Goal: Information Seeking & Learning: Learn about a topic

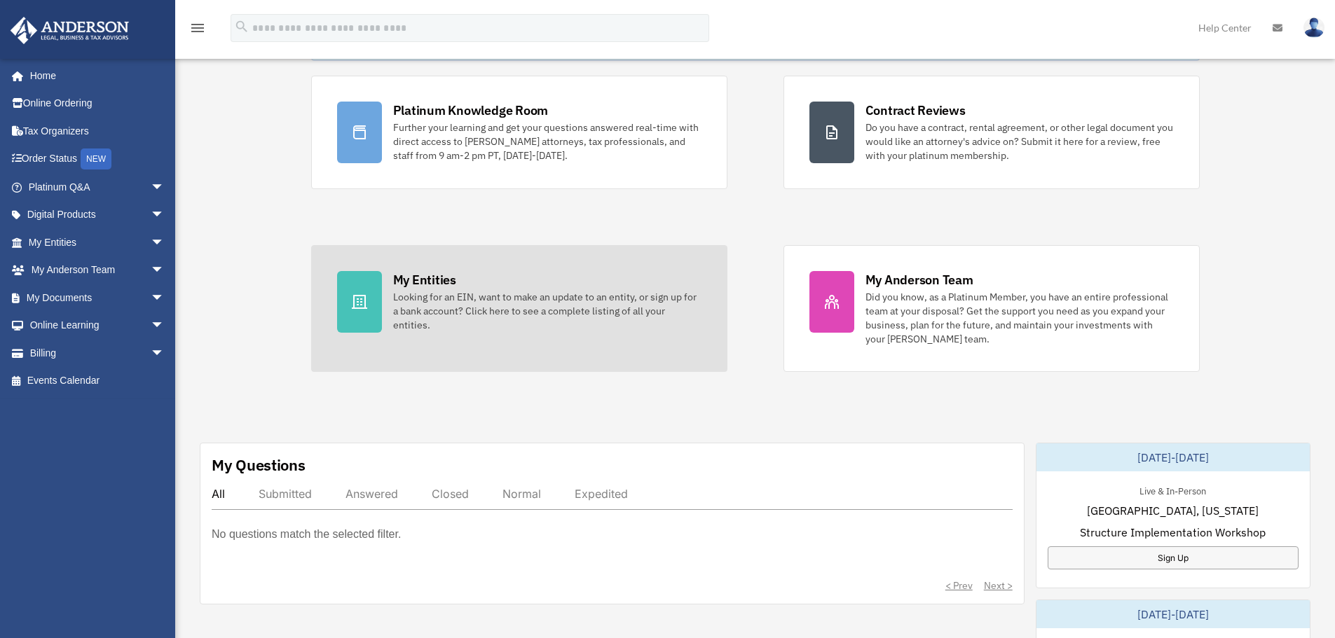
scroll to position [140, 0]
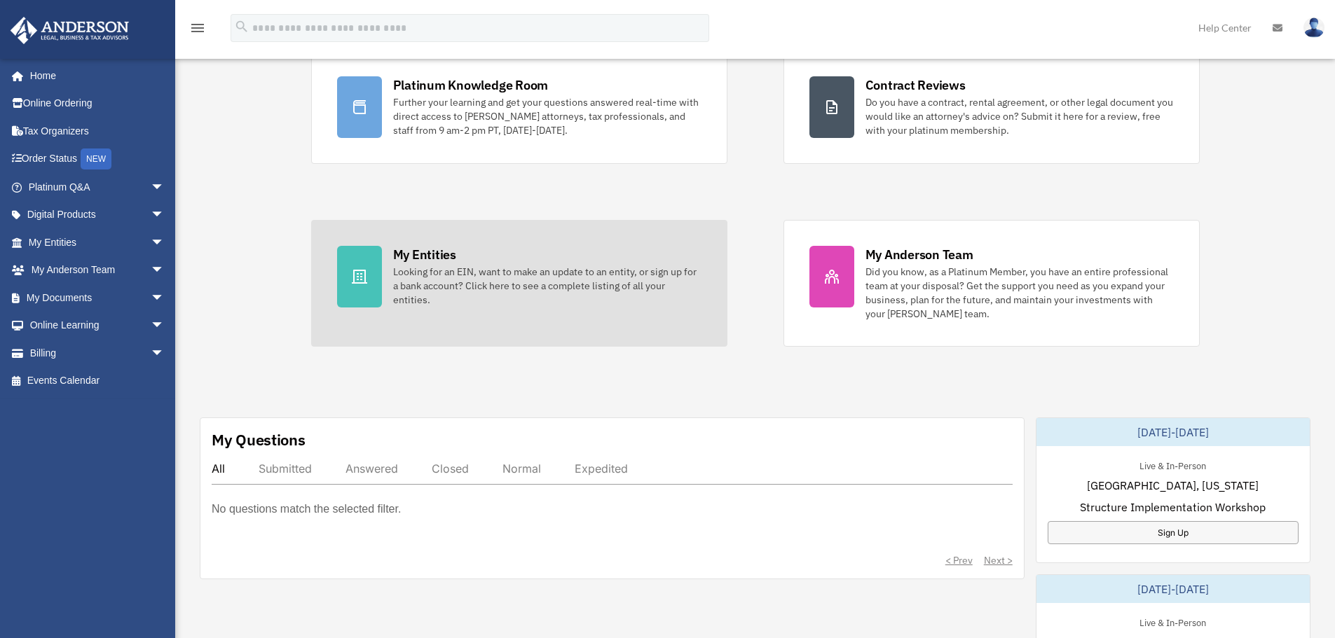
click at [553, 327] on link "My Entities Looking for an EIN, want to make an update to an entity, or sign up…" at bounding box center [519, 283] width 416 height 127
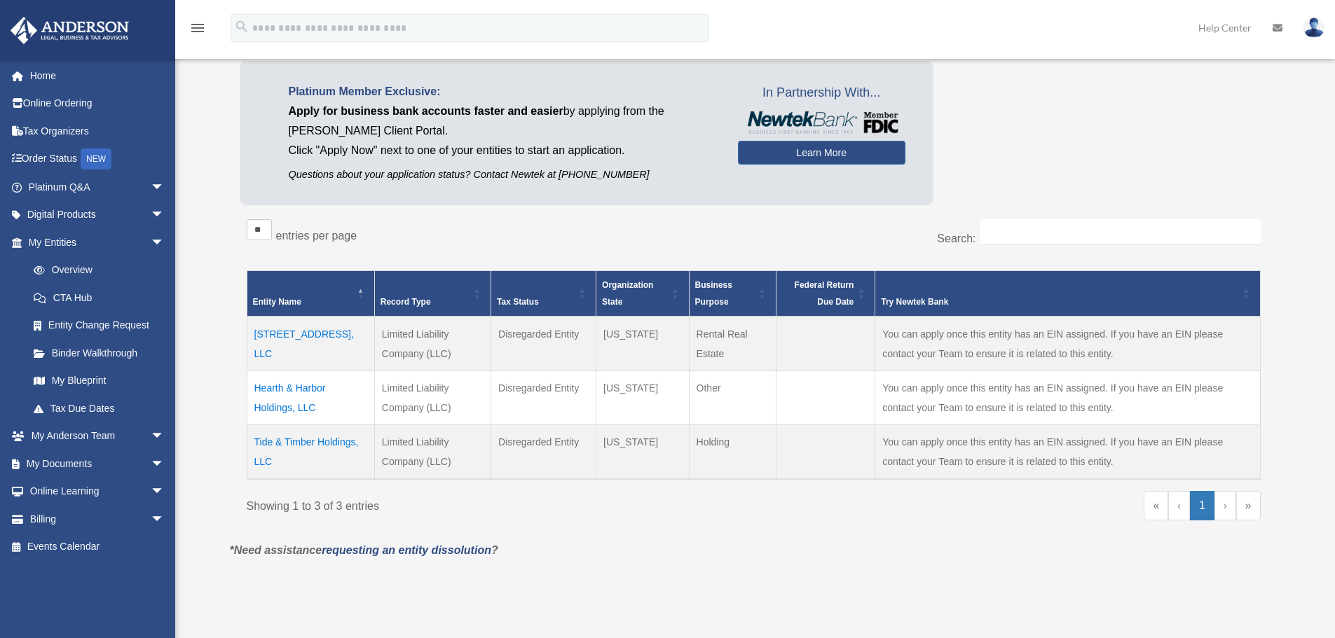
scroll to position [140, 0]
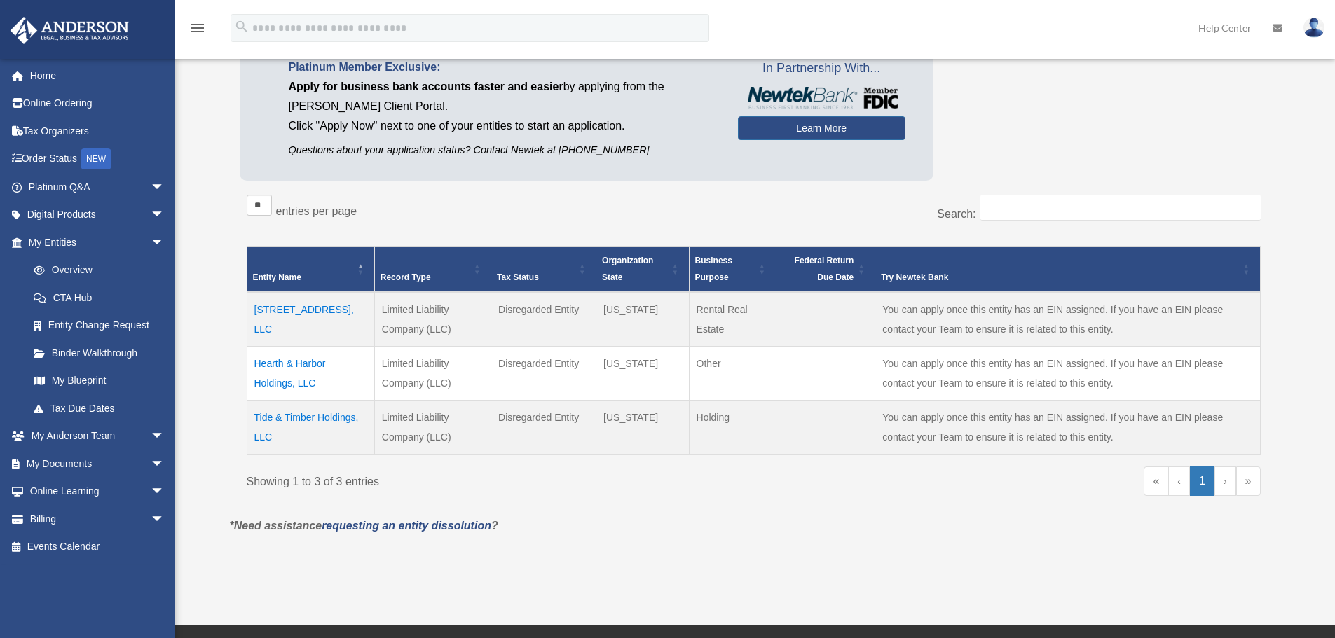
click at [1227, 487] on link "›" at bounding box center [1225, 481] width 22 height 29
click at [303, 418] on td "Tide & Timber Holdings, LLC" at bounding box center [311, 428] width 128 height 55
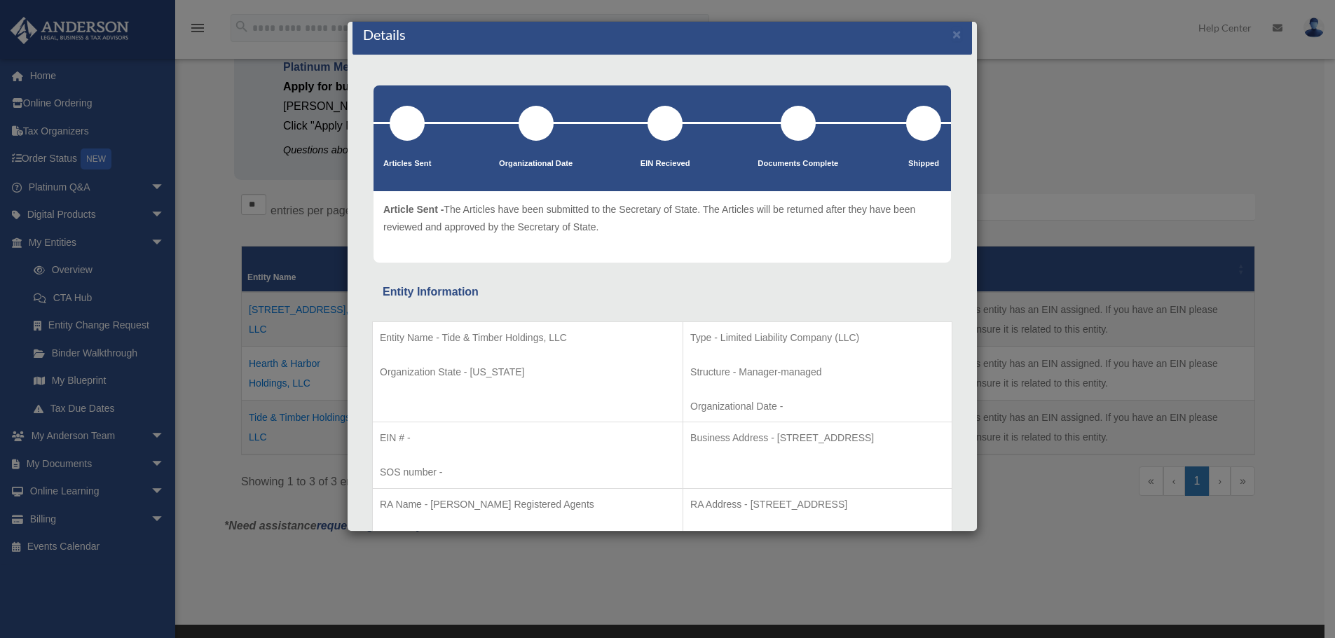
scroll to position [0, 0]
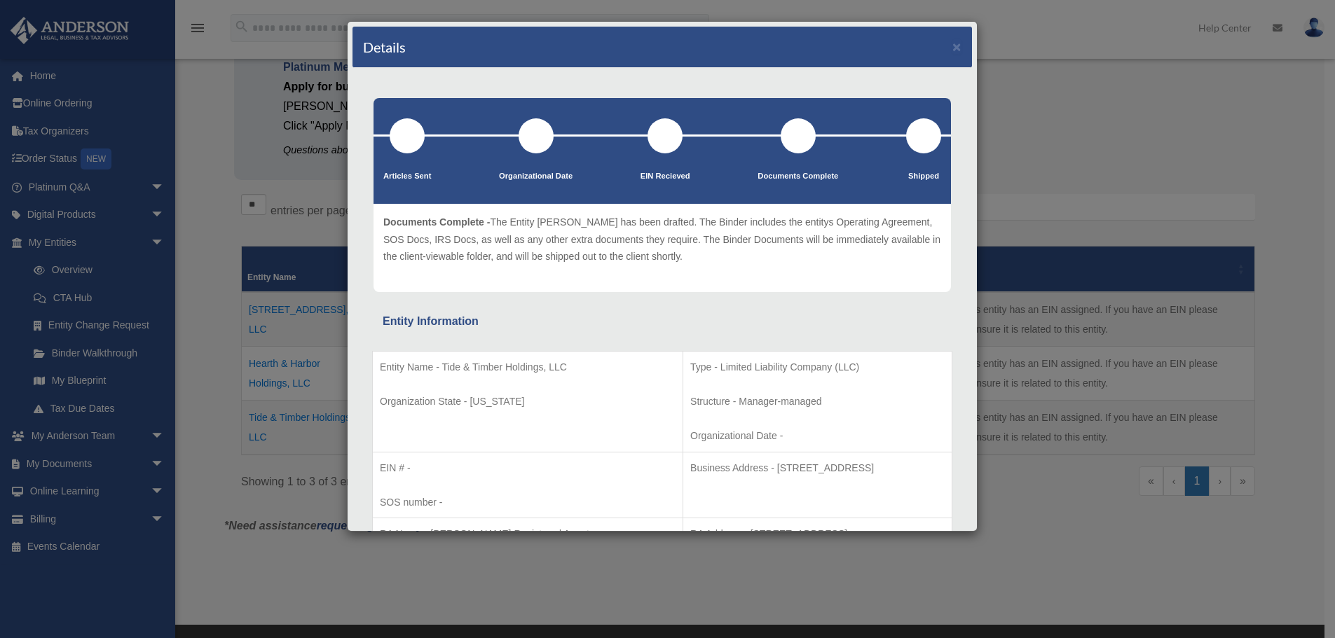
click at [958, 43] on div "Details ×" at bounding box center [661, 47] width 619 height 41
click at [952, 48] on button "×" at bounding box center [956, 46] width 9 height 15
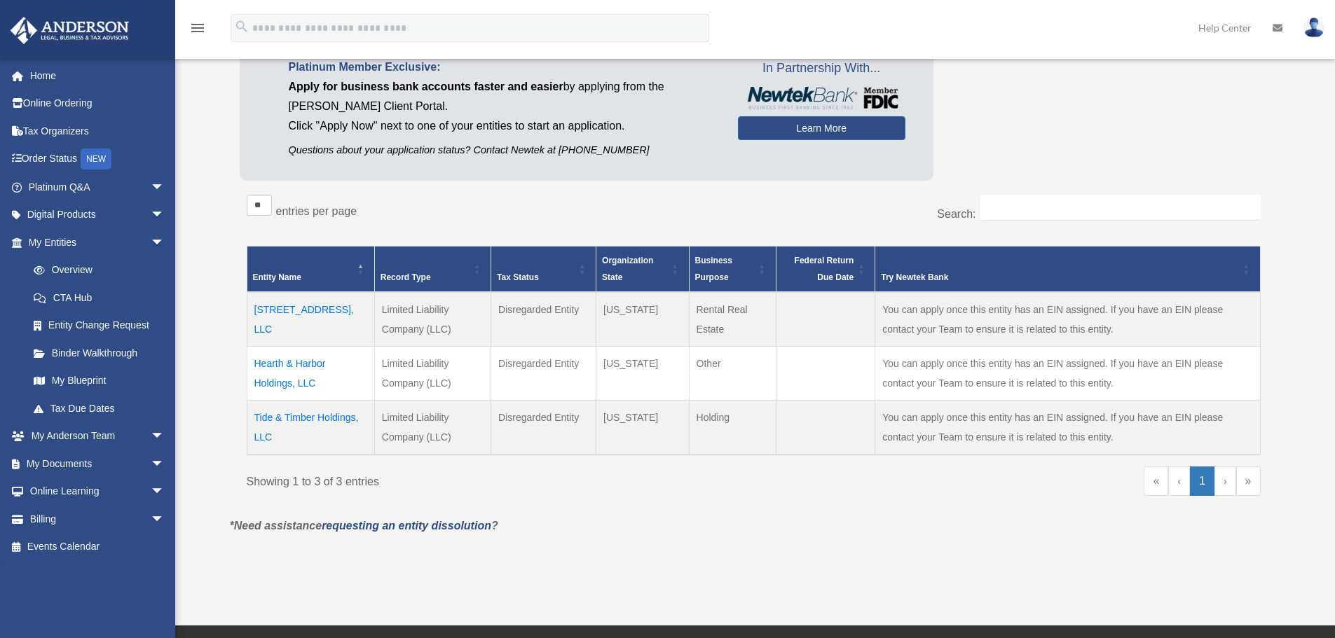
click at [319, 363] on td "Hearth & Harbor Holdings, LLC" at bounding box center [311, 374] width 128 height 54
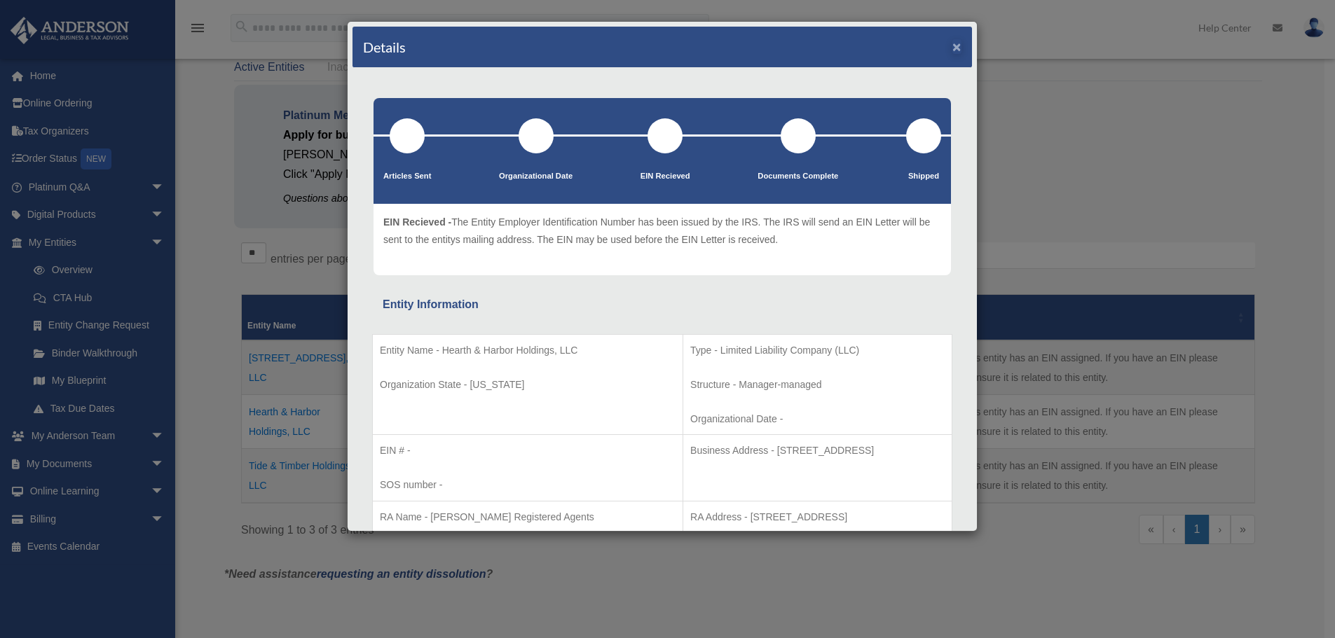
scroll to position [70, 0]
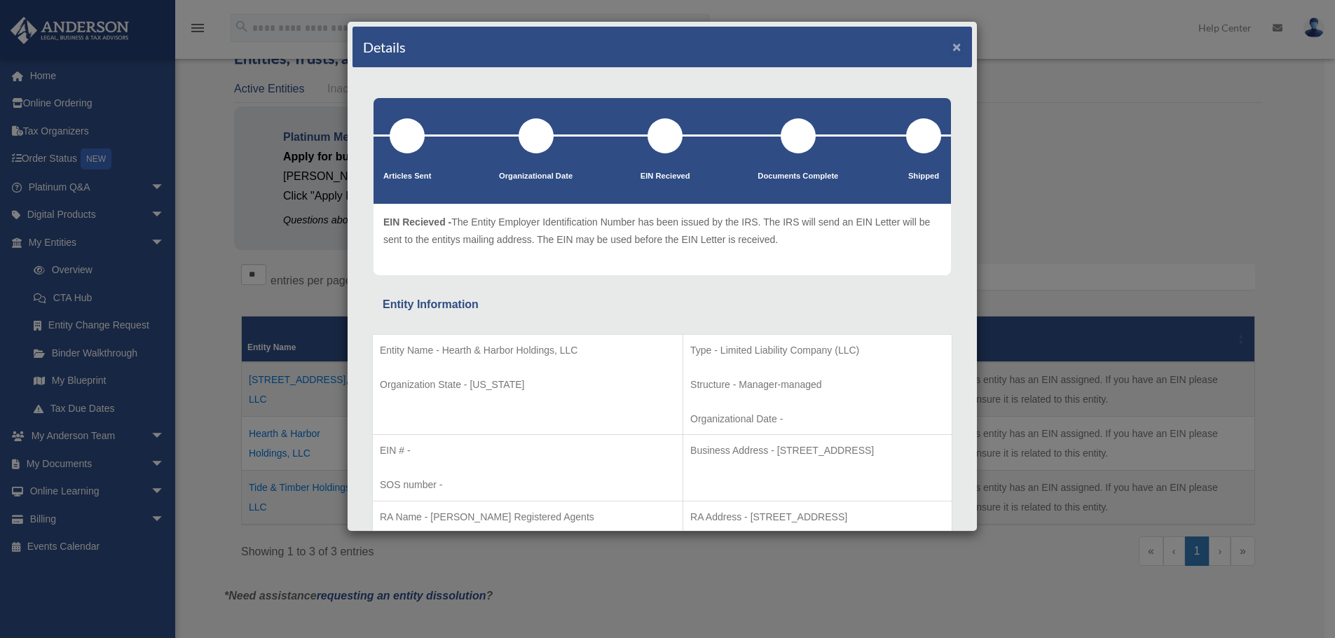
click at [952, 46] on button "×" at bounding box center [956, 46] width 9 height 15
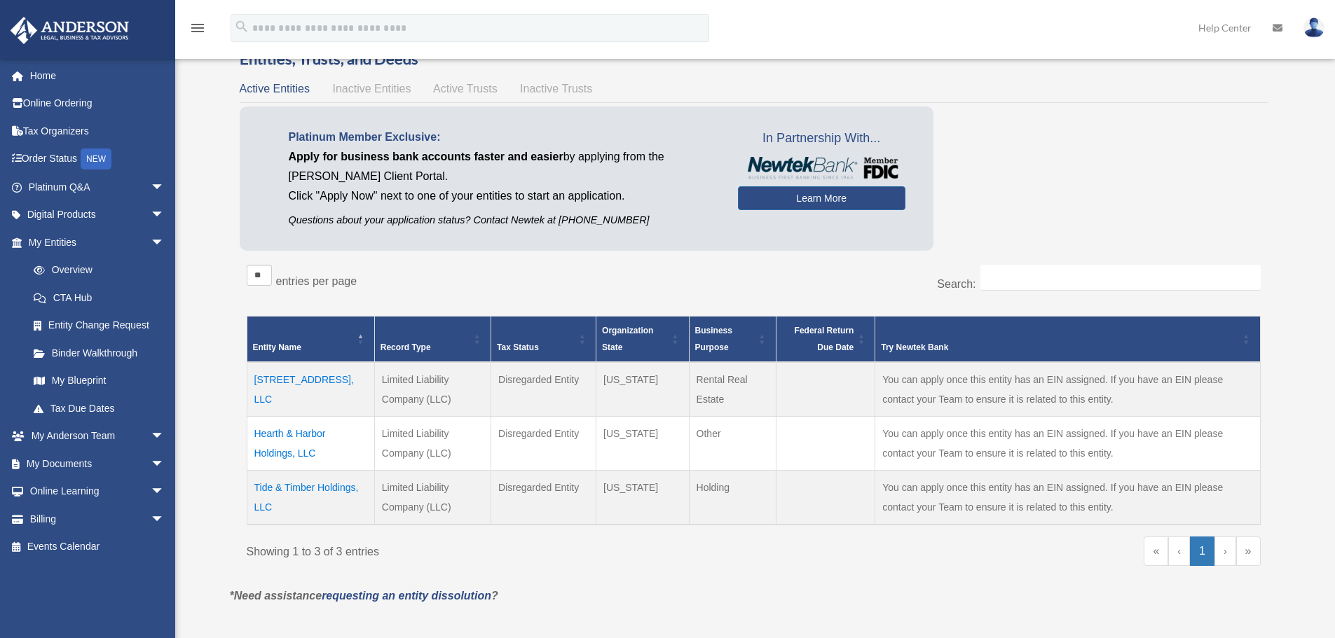
click at [331, 382] on td "4720 Bayfield Drive, LLC" at bounding box center [311, 389] width 128 height 55
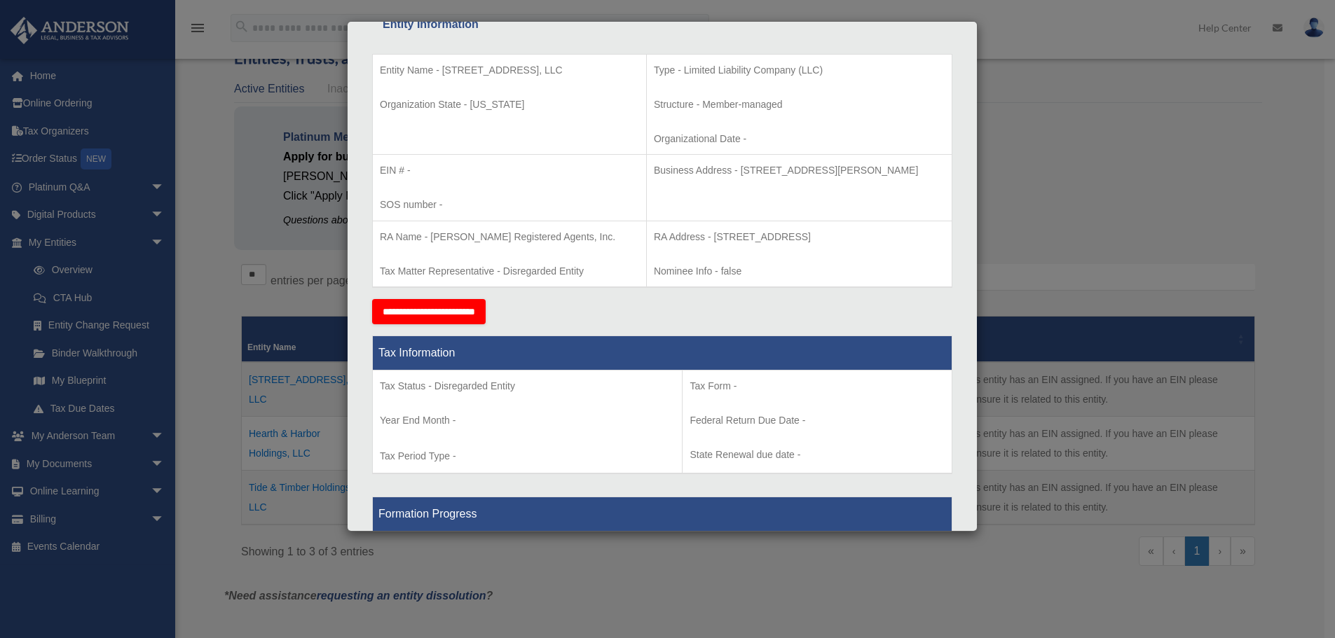
scroll to position [0, 0]
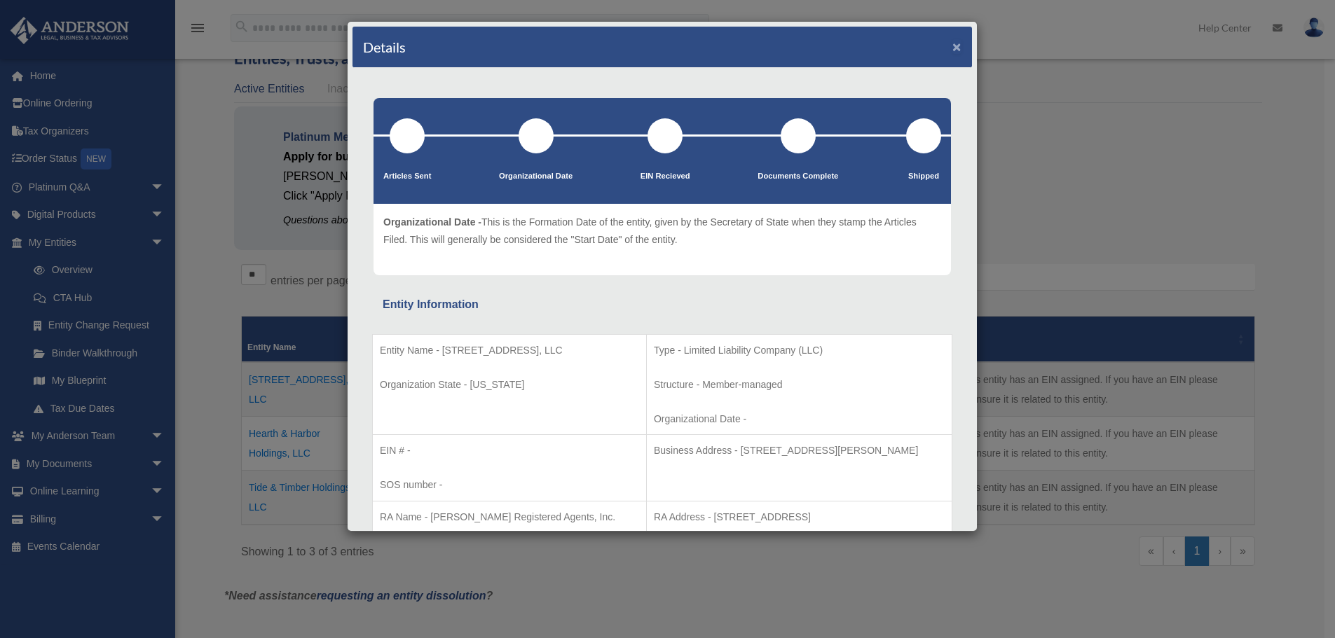
click at [952, 47] on button "×" at bounding box center [956, 46] width 9 height 15
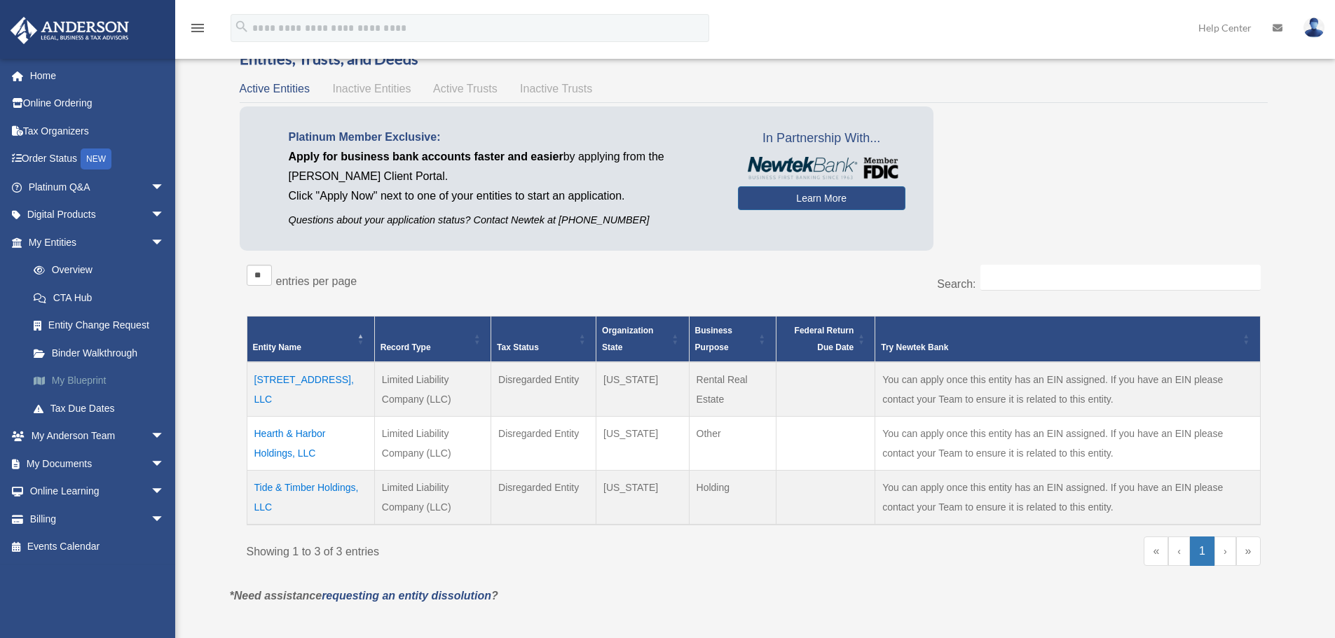
click at [88, 378] on link "My Blueprint" at bounding box center [103, 381] width 166 height 28
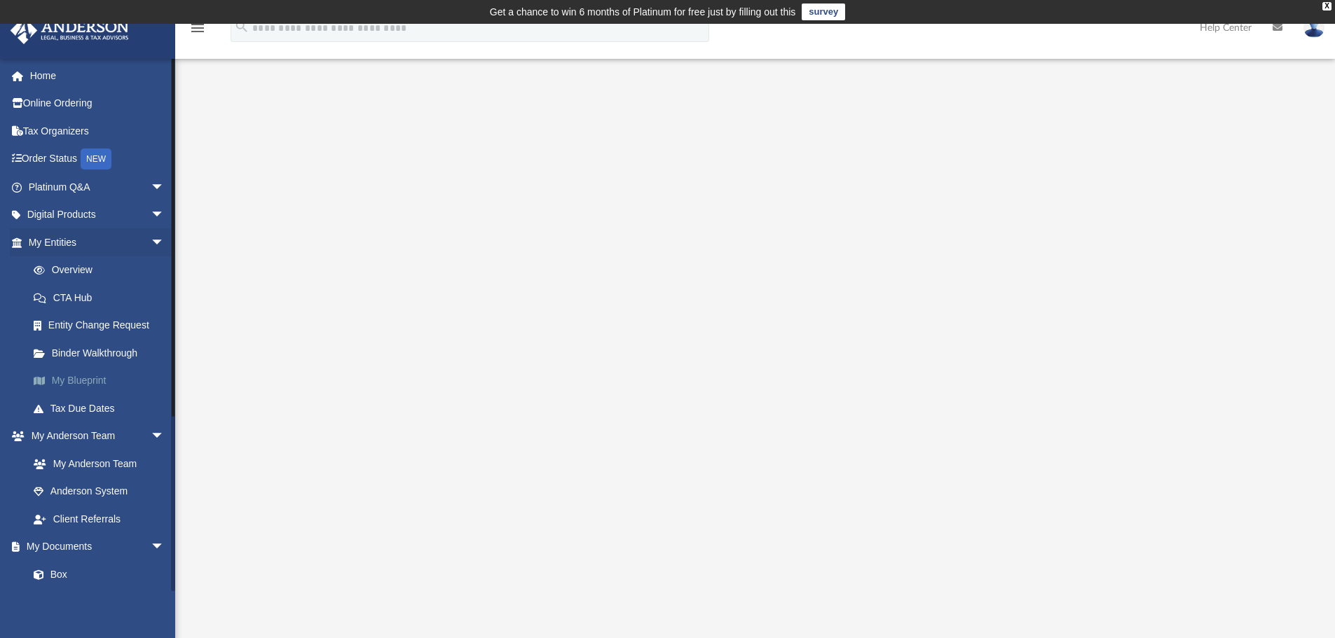
click at [85, 383] on link "My Blueprint" at bounding box center [103, 381] width 166 height 28
click at [1311, 29] on img at bounding box center [1313, 28] width 21 height 20
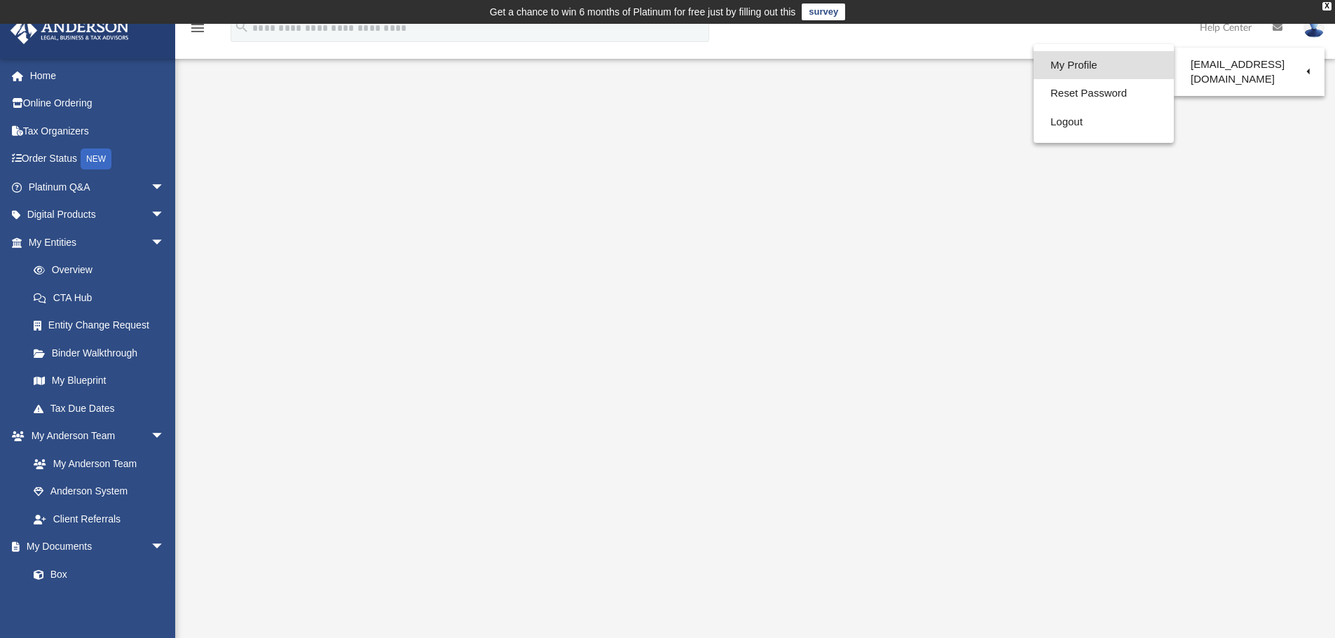
click at [1094, 67] on link "My Profile" at bounding box center [1104, 65] width 140 height 29
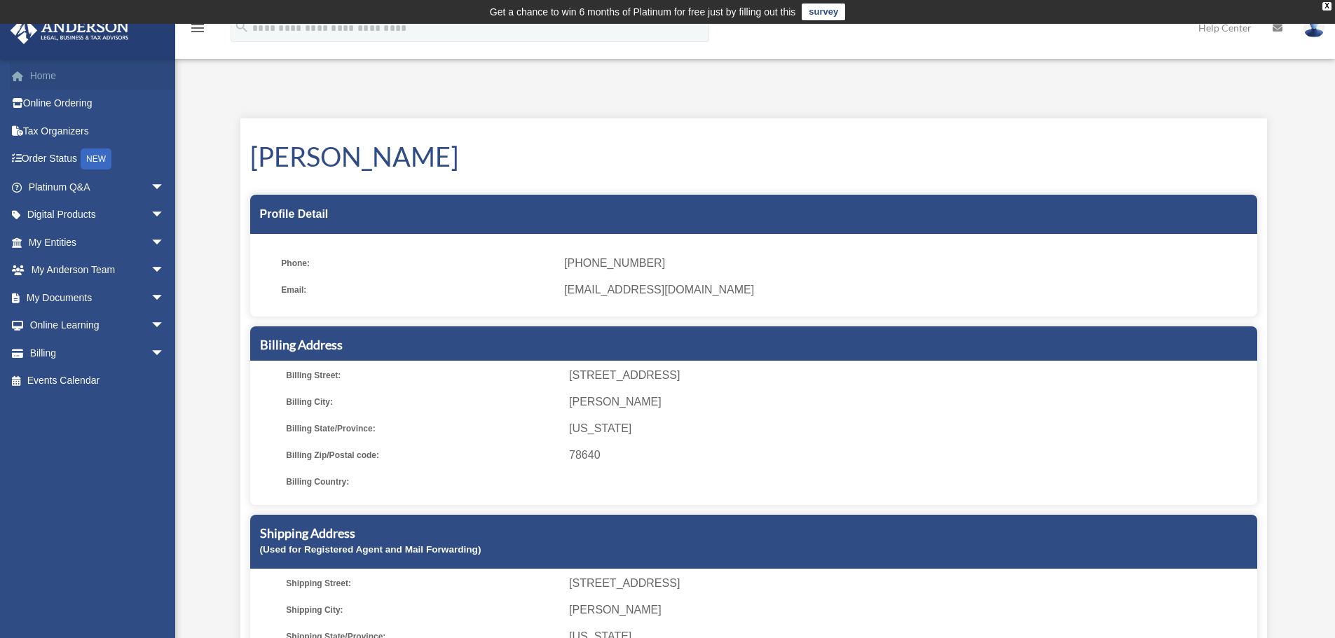
click at [39, 76] on link "Home" at bounding box center [98, 76] width 176 height 28
click at [36, 159] on link "Order Status NEW" at bounding box center [98, 159] width 176 height 29
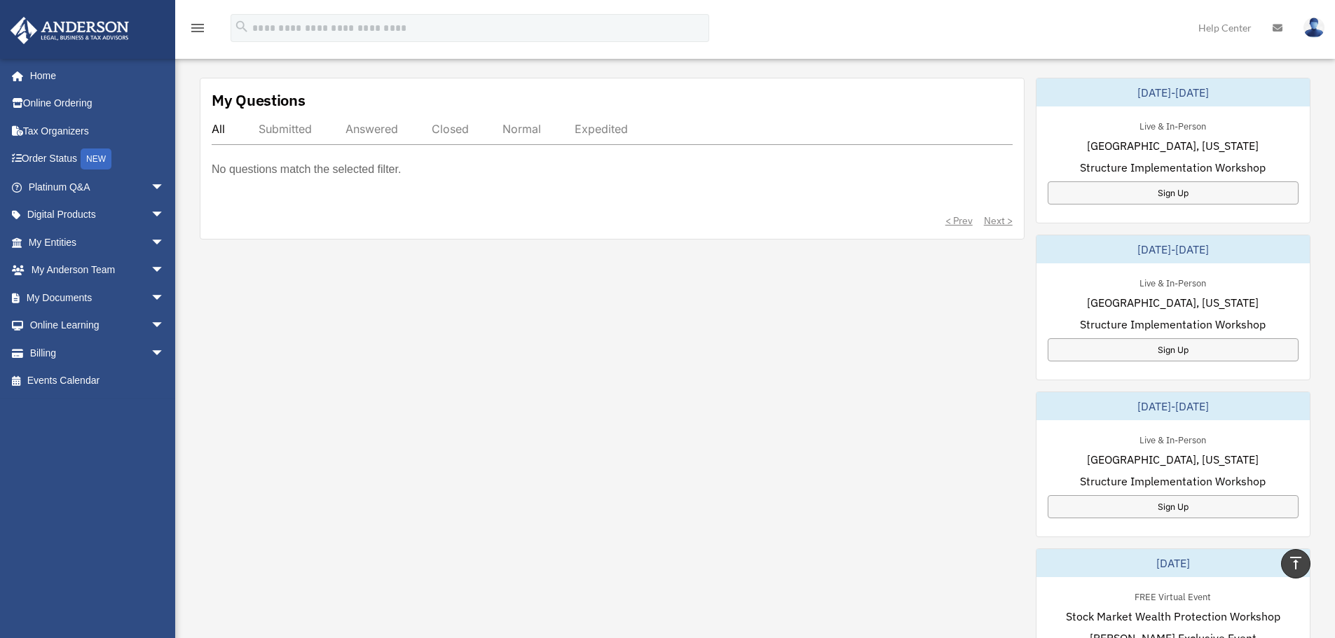
scroll to position [280, 0]
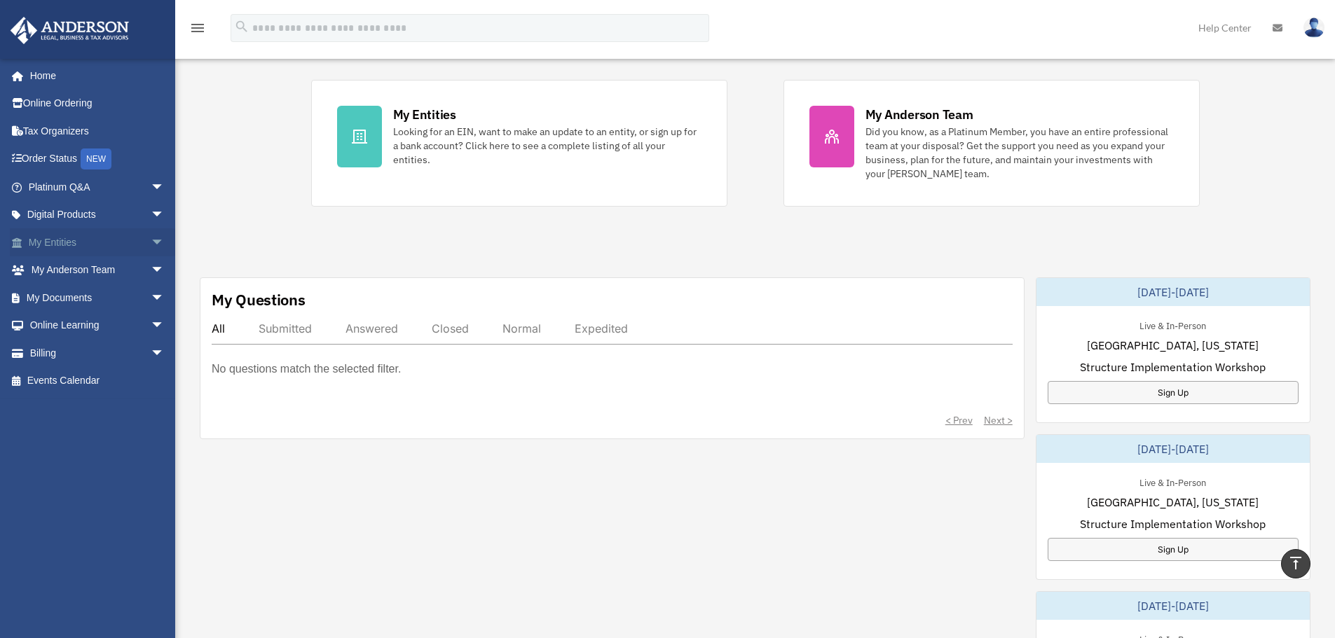
click at [151, 238] on span "arrow_drop_down" at bounding box center [165, 242] width 28 height 29
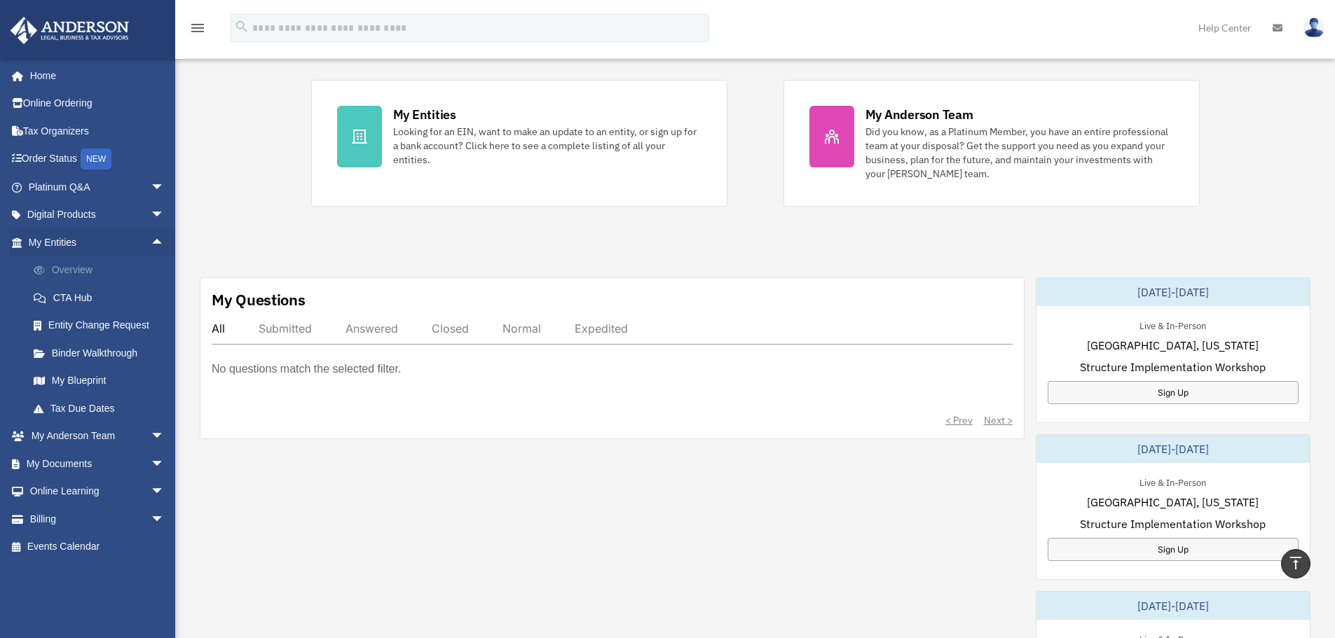
click at [80, 273] on link "Overview" at bounding box center [103, 270] width 166 height 28
click at [66, 270] on link "Overview" at bounding box center [103, 270] width 166 height 28
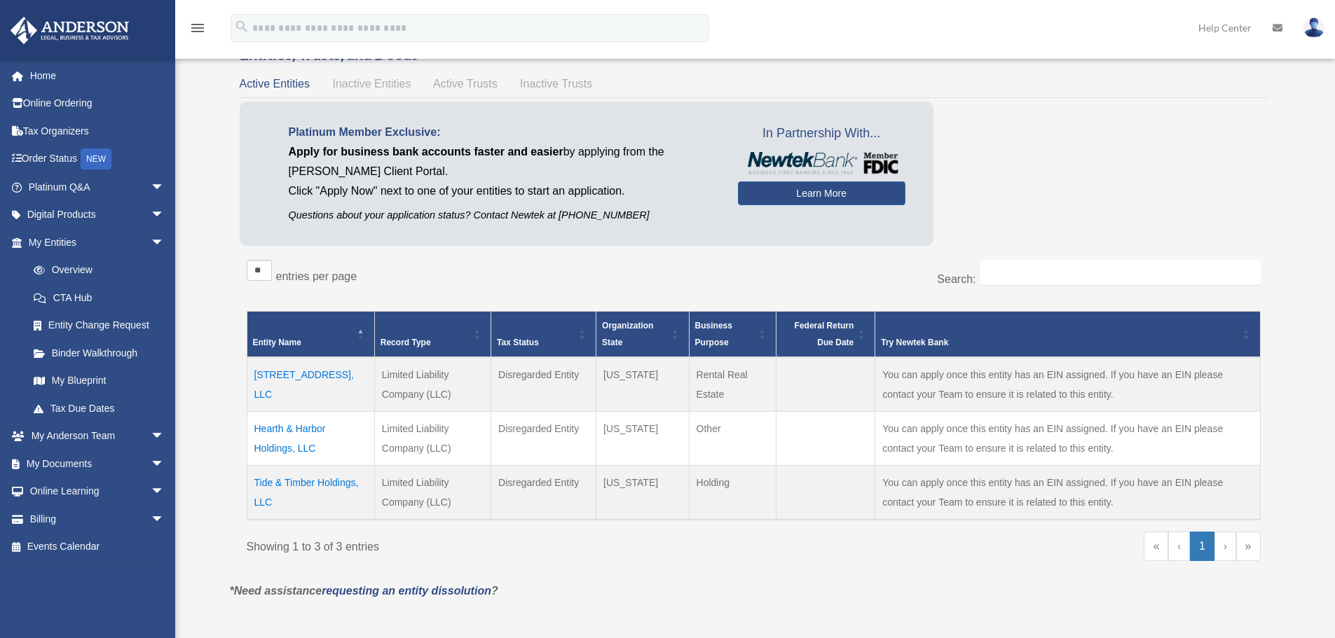
scroll to position [145, 0]
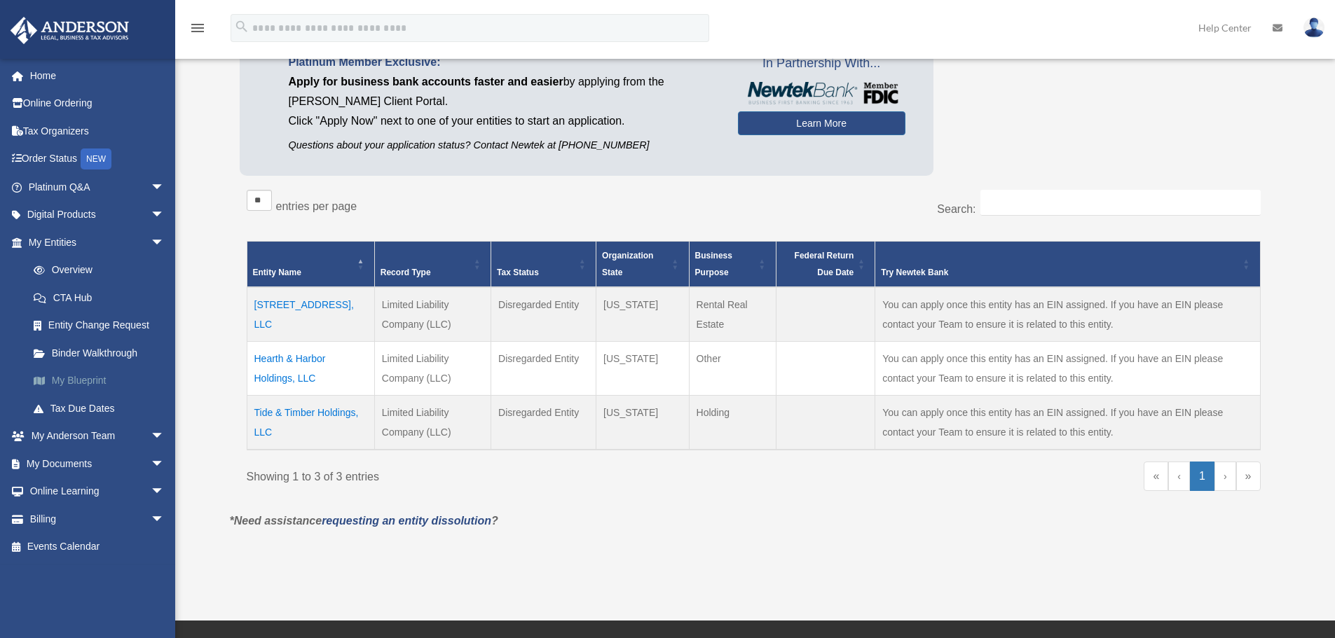
click at [74, 378] on link "My Blueprint" at bounding box center [103, 381] width 166 height 28
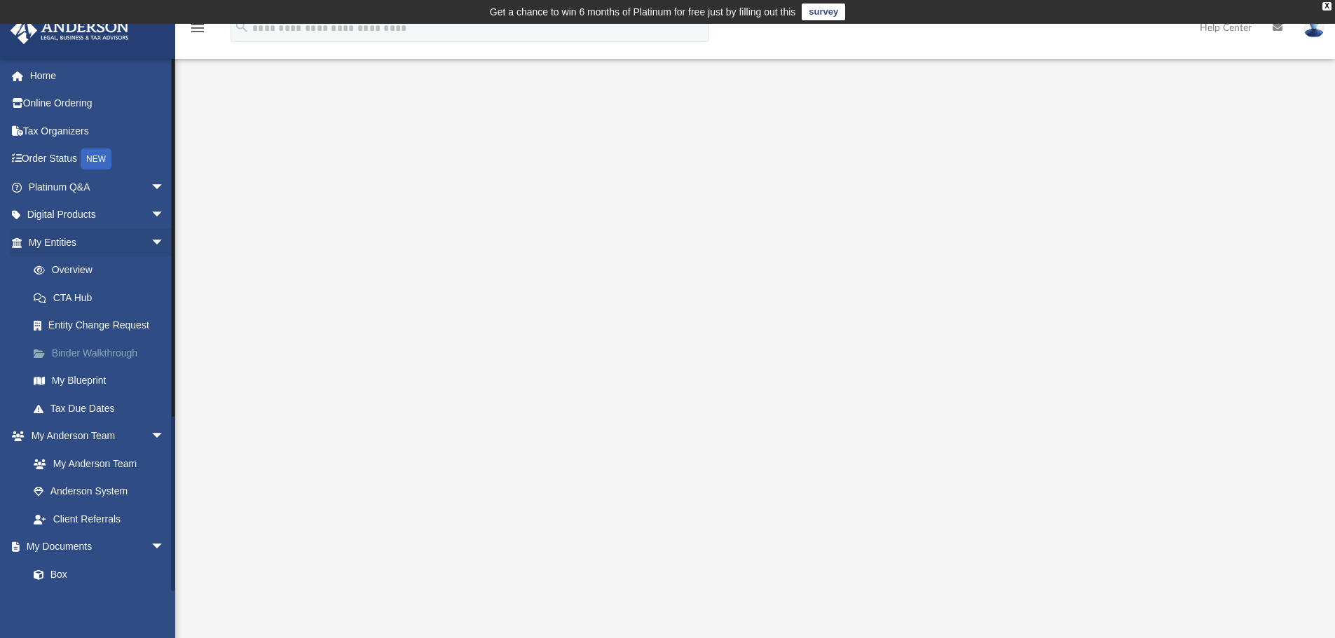
click at [90, 362] on link "Binder Walkthrough" at bounding box center [103, 353] width 166 height 28
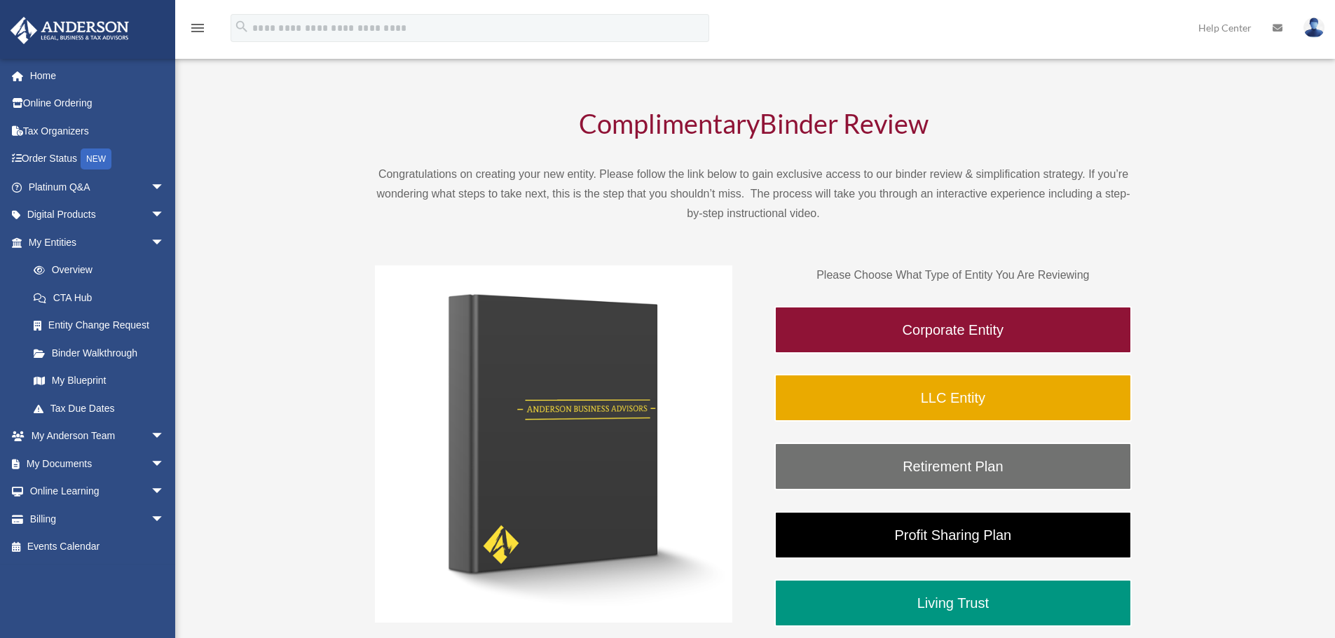
scroll to position [70, 0]
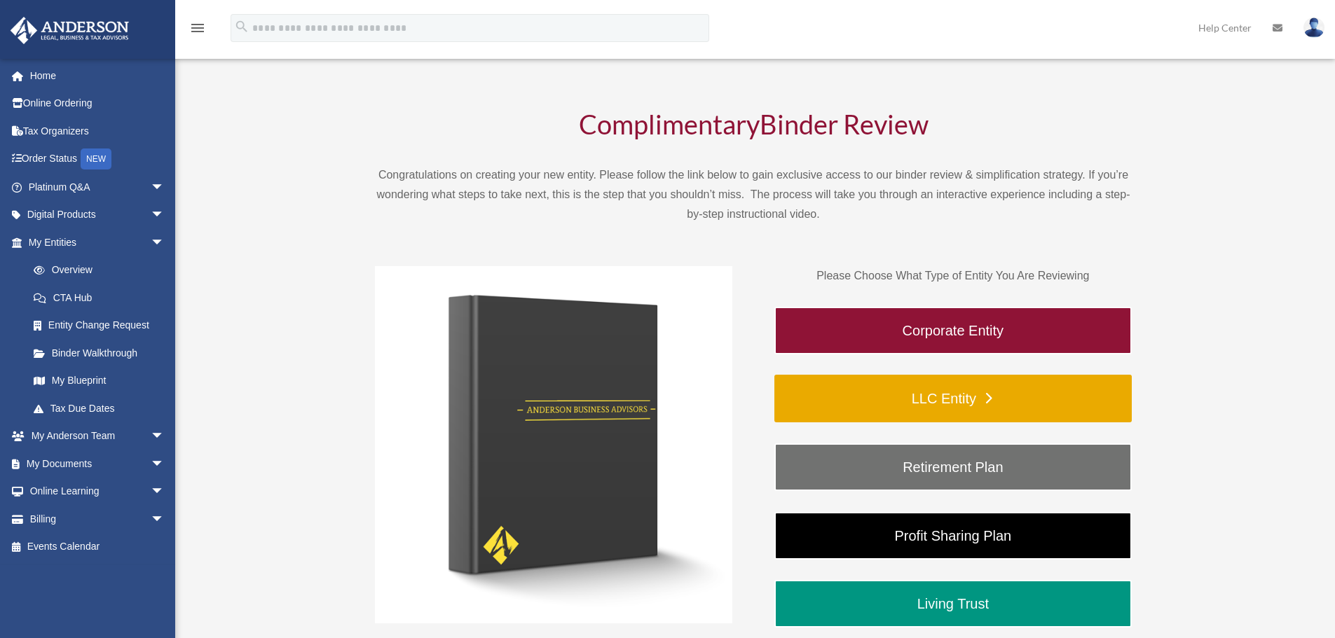
click at [950, 397] on link "LLC Entity" at bounding box center [952, 399] width 357 height 48
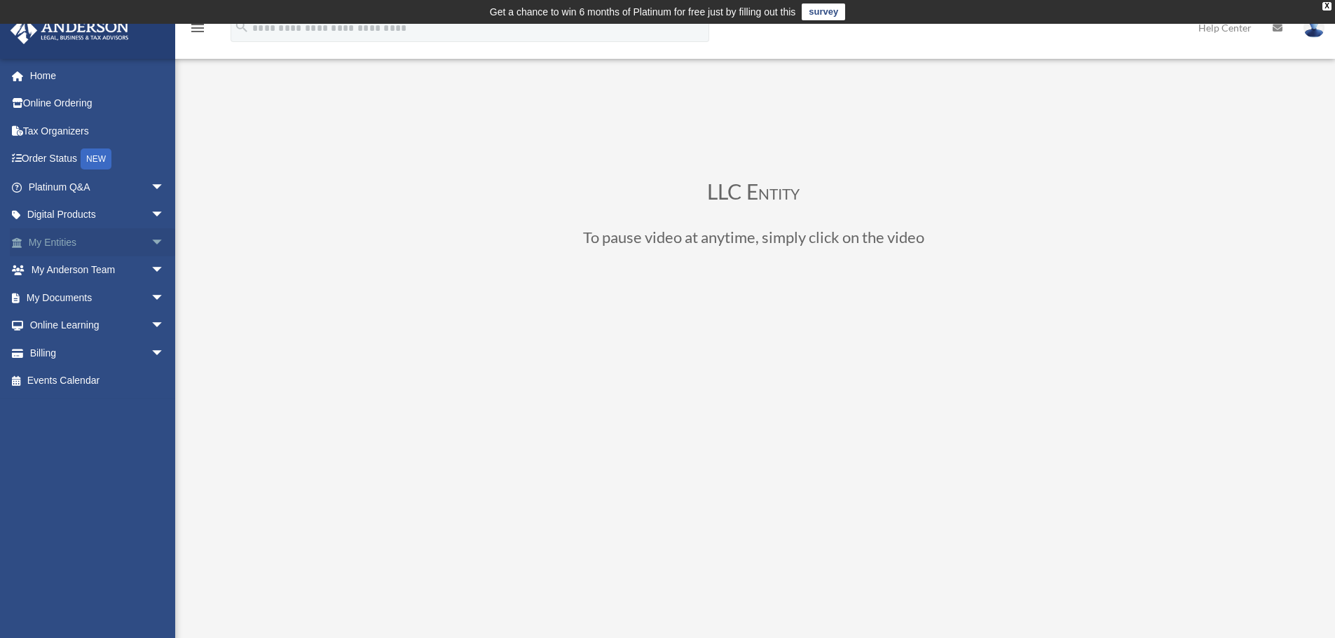
click at [151, 242] on span "arrow_drop_down" at bounding box center [165, 242] width 28 height 29
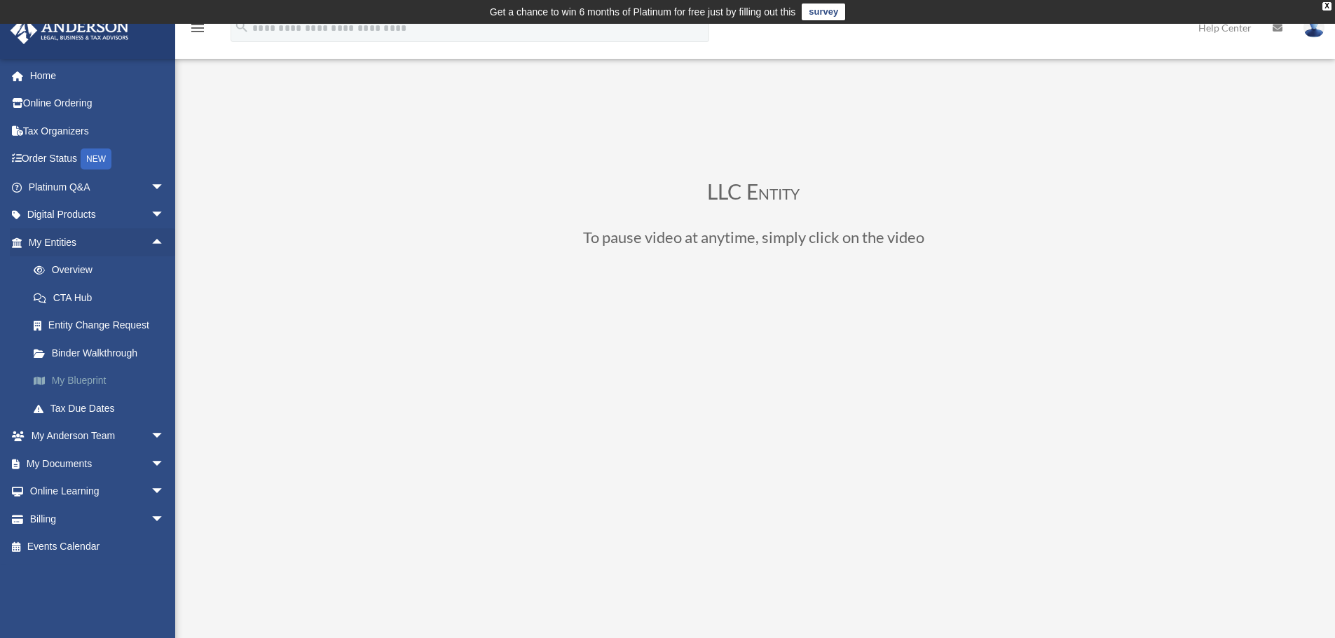
click at [88, 386] on link "My Blueprint" at bounding box center [103, 381] width 166 height 28
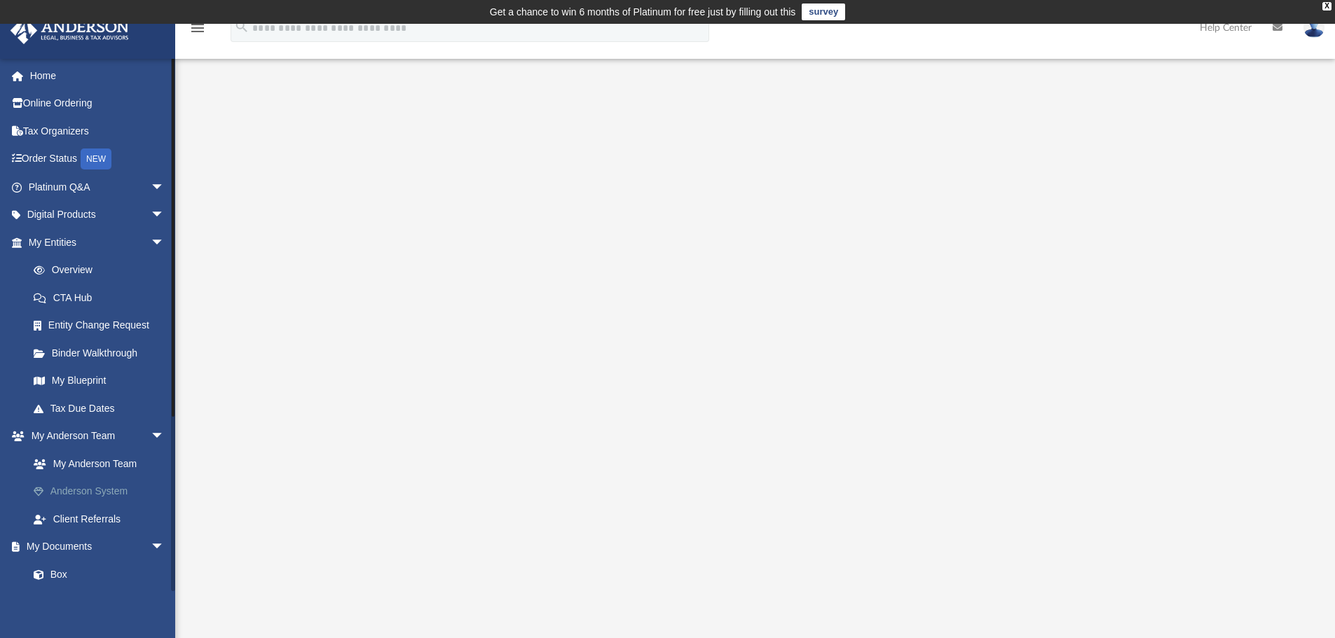
click at [77, 489] on link "Anderson System" at bounding box center [103, 492] width 166 height 28
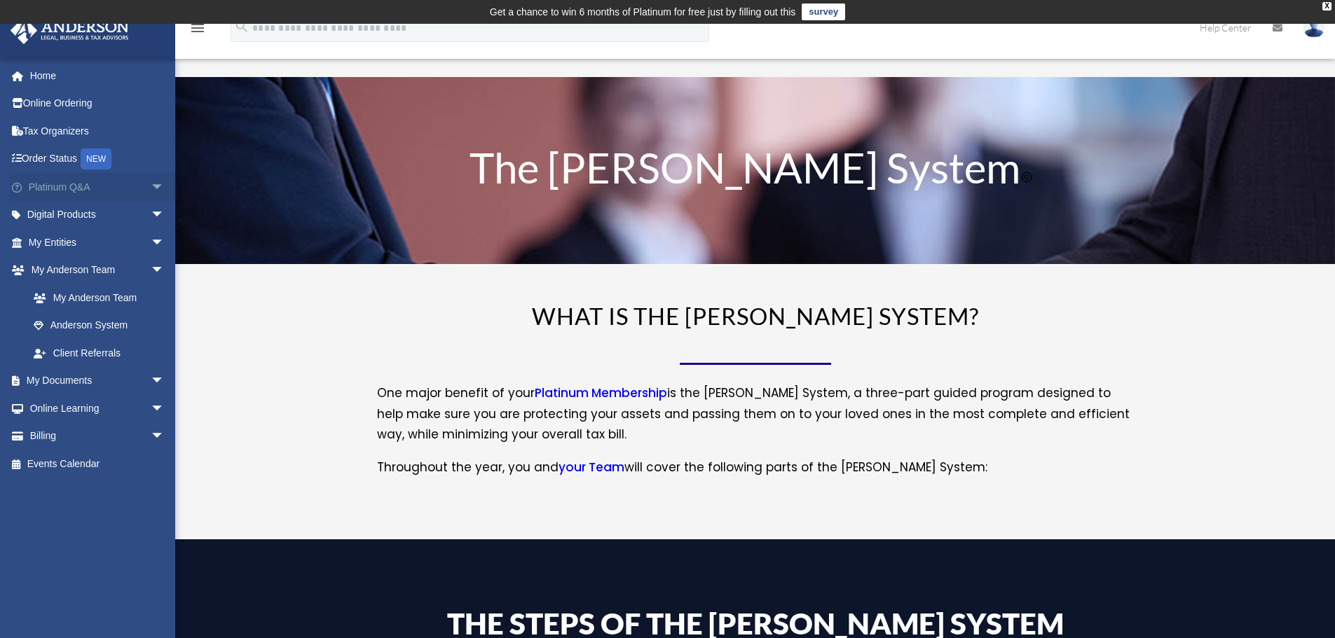
click at [151, 185] on span "arrow_drop_down" at bounding box center [165, 187] width 28 height 29
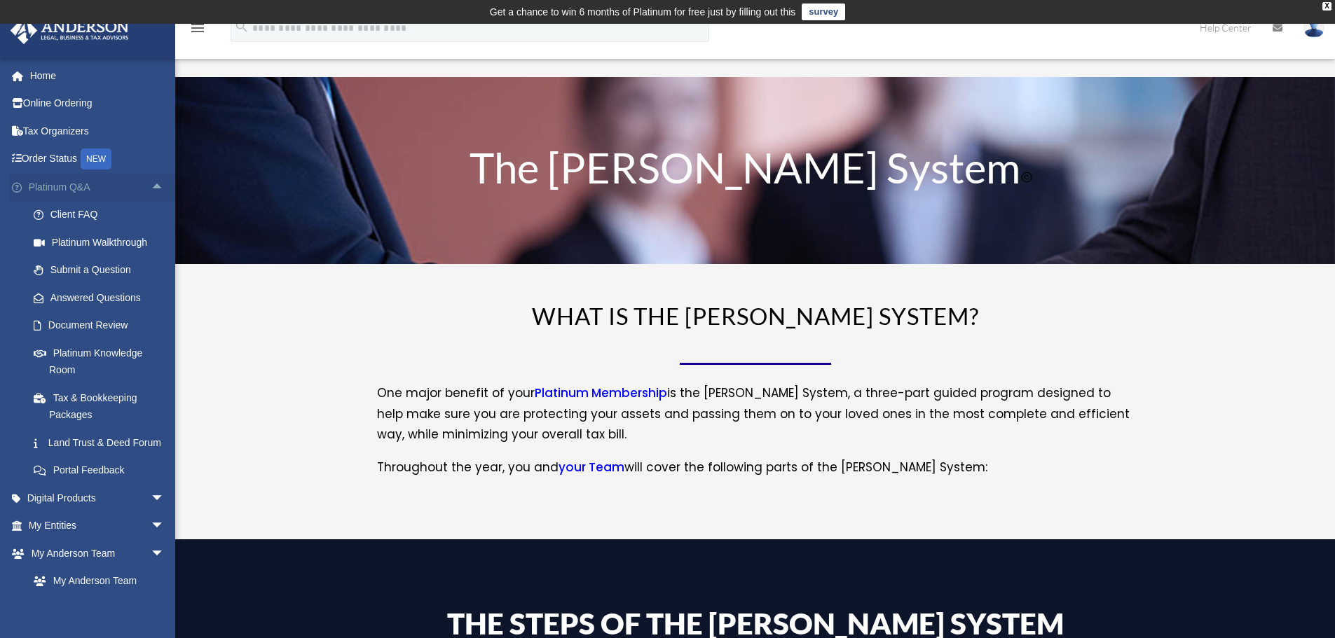
click at [151, 185] on span "arrow_drop_up" at bounding box center [165, 187] width 28 height 29
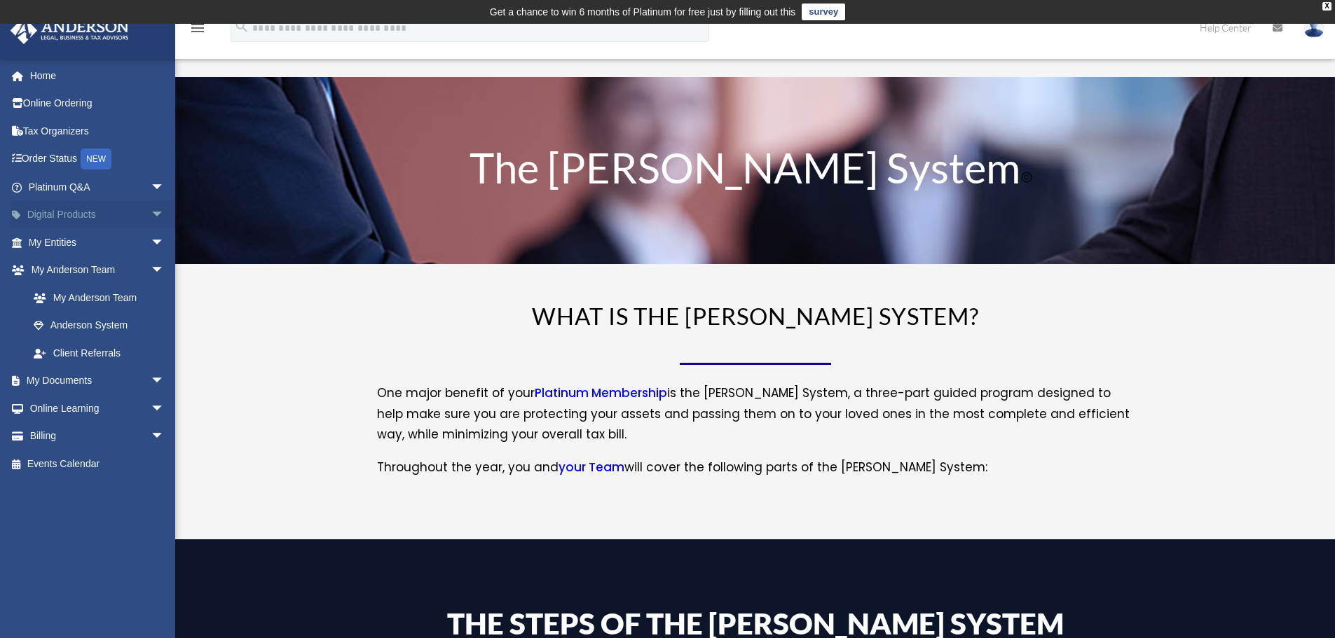
click at [151, 208] on span "arrow_drop_down" at bounding box center [165, 215] width 28 height 29
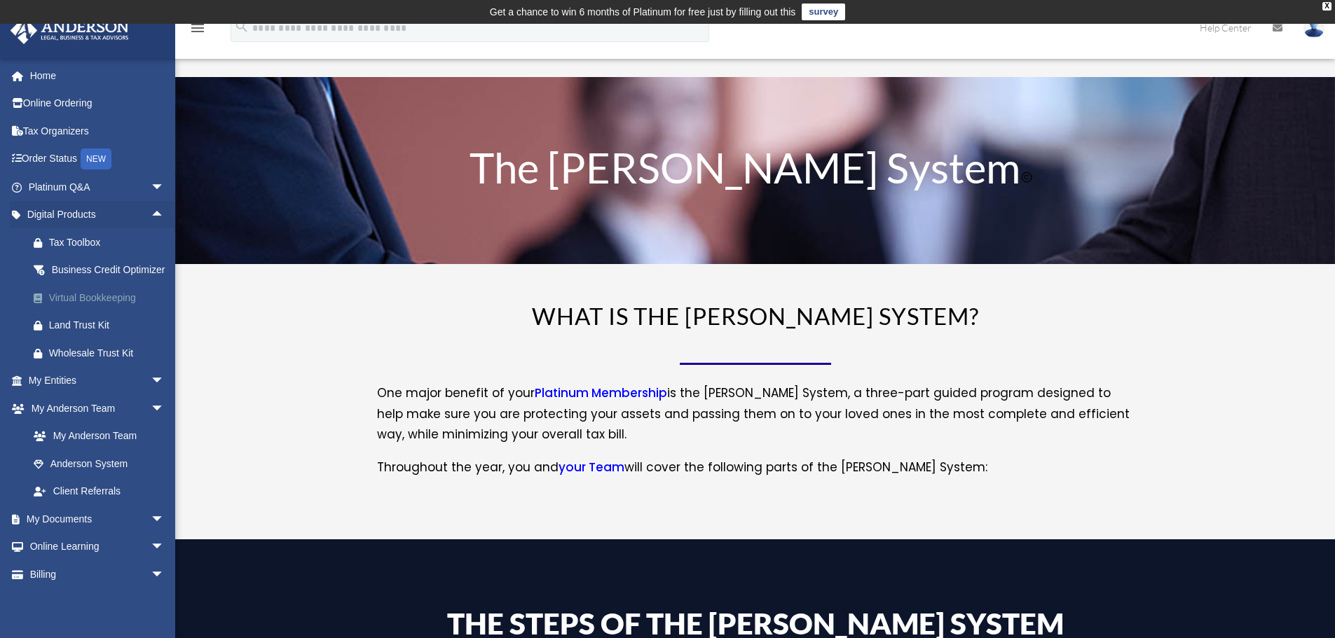
click at [81, 307] on div "Virtual Bookkeeping" at bounding box center [108, 298] width 119 height 18
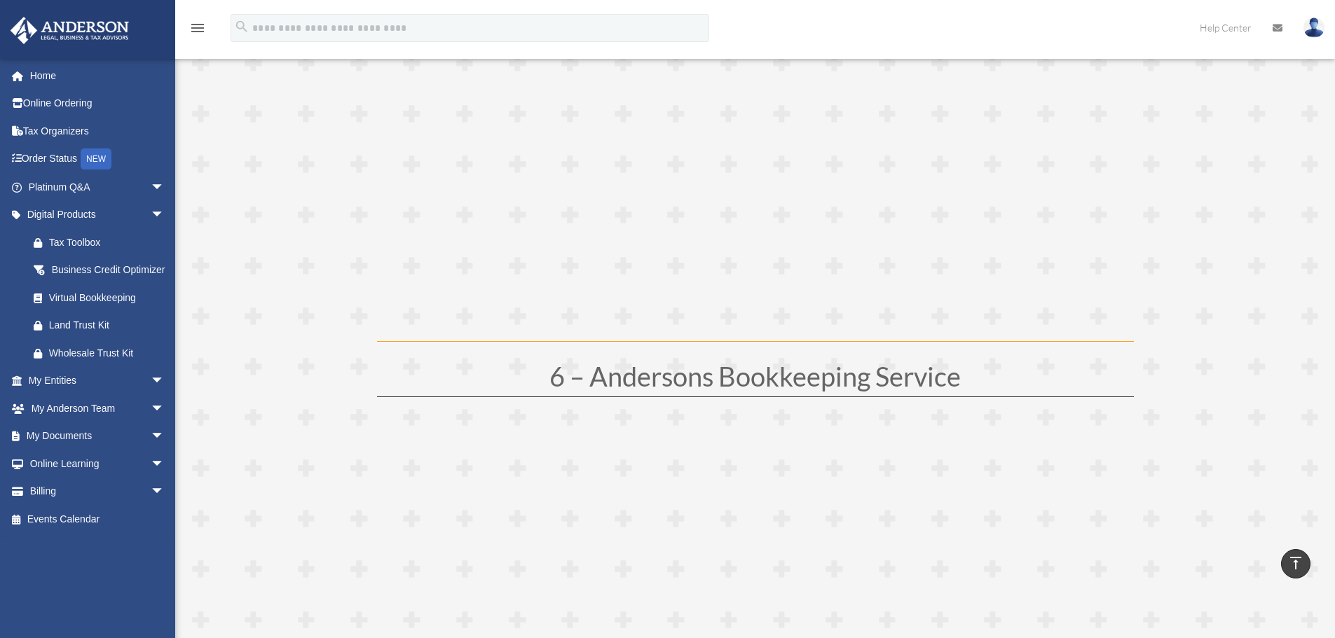
scroll to position [2313, 0]
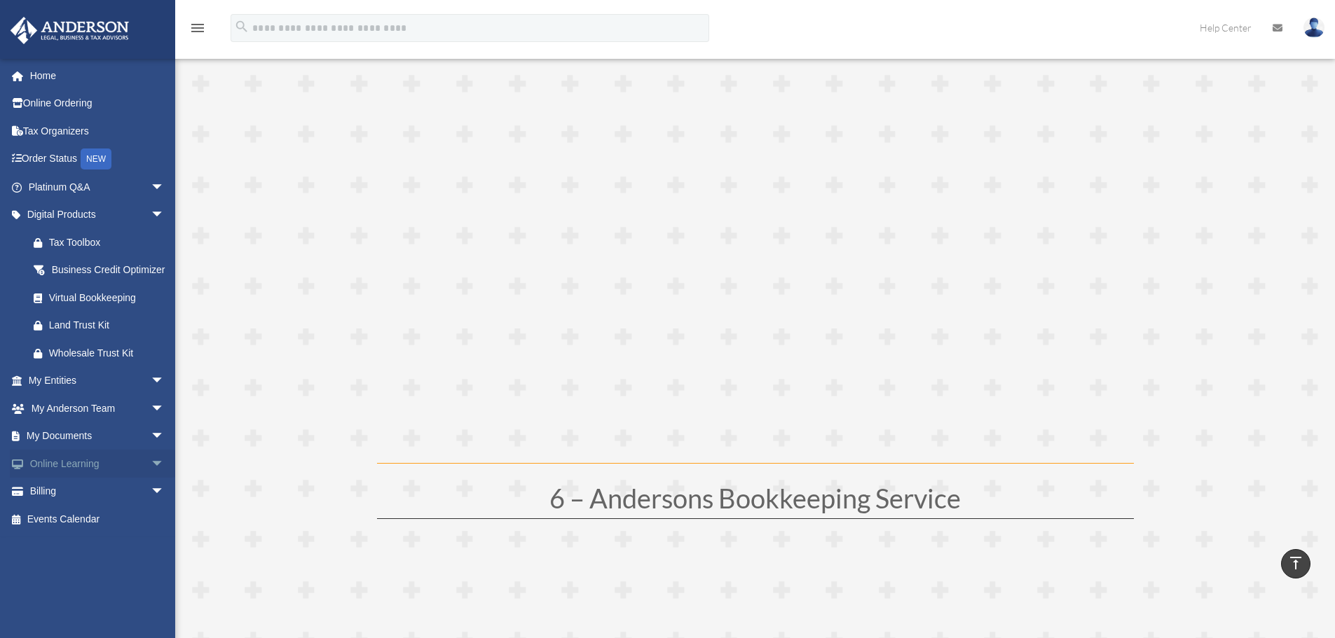
click at [151, 477] on span "arrow_drop_down" at bounding box center [165, 464] width 28 height 29
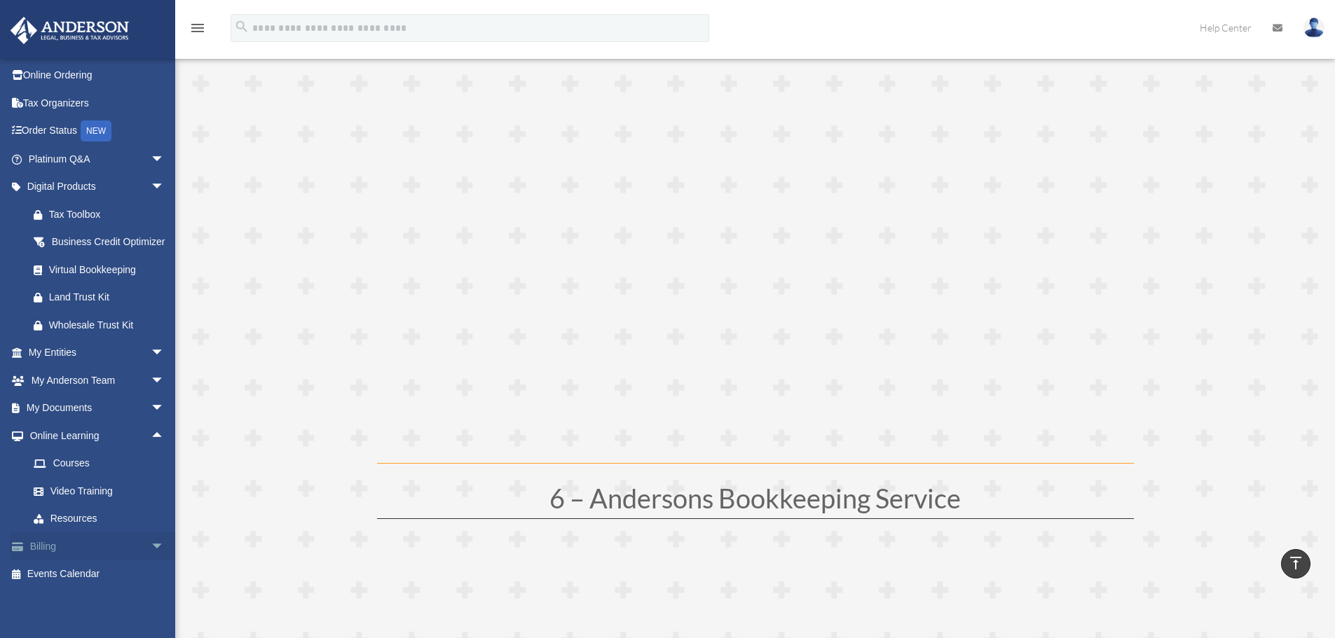
click at [151, 544] on span "arrow_drop_down" at bounding box center [165, 547] width 28 height 29
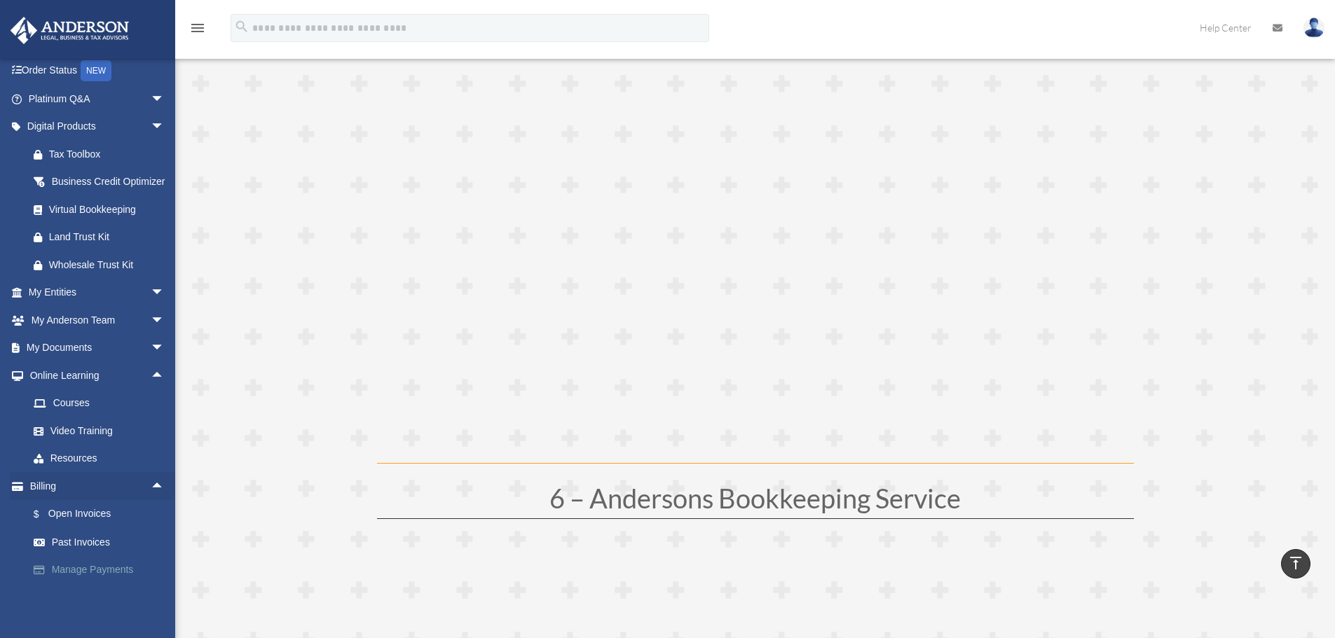
scroll to position [129, 0]
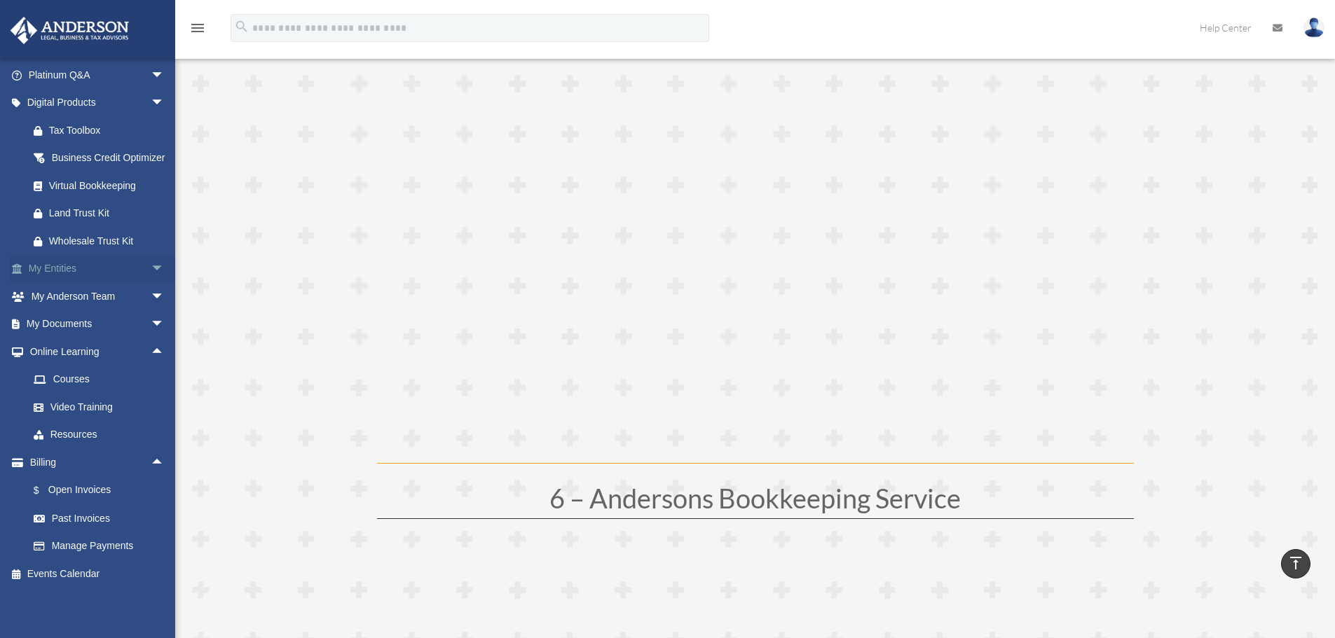
click at [151, 261] on span "arrow_drop_down" at bounding box center [165, 269] width 28 height 29
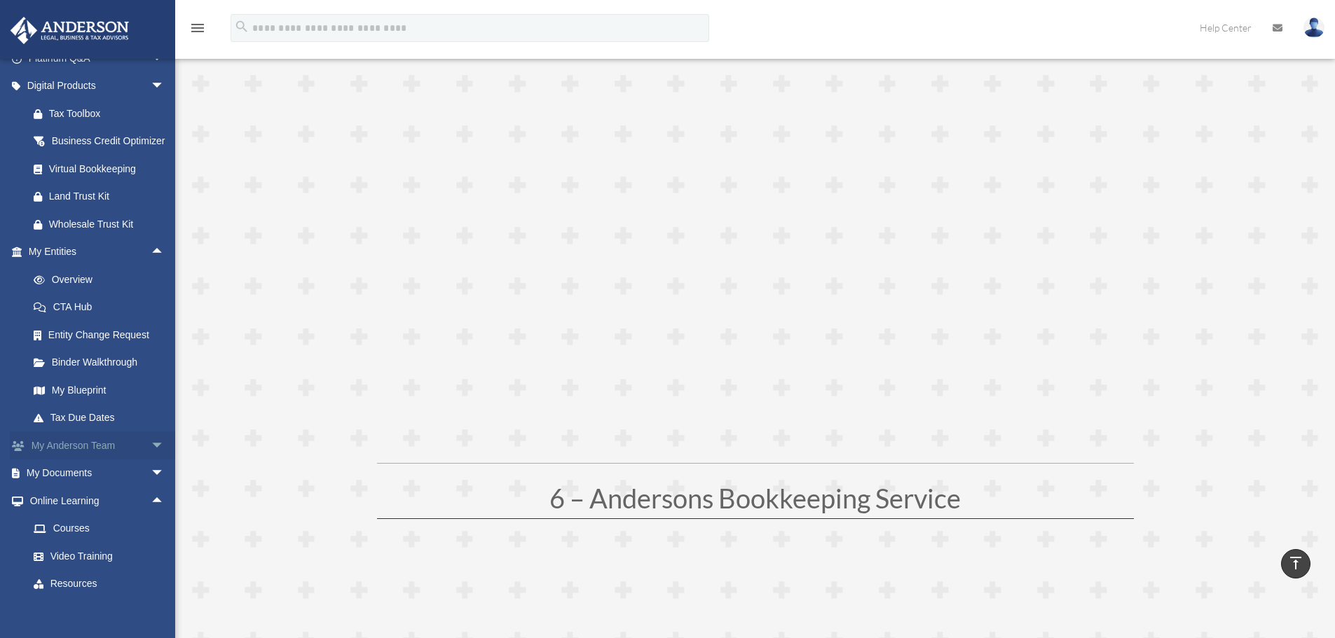
click at [151, 460] on span "arrow_drop_down" at bounding box center [165, 446] width 28 height 29
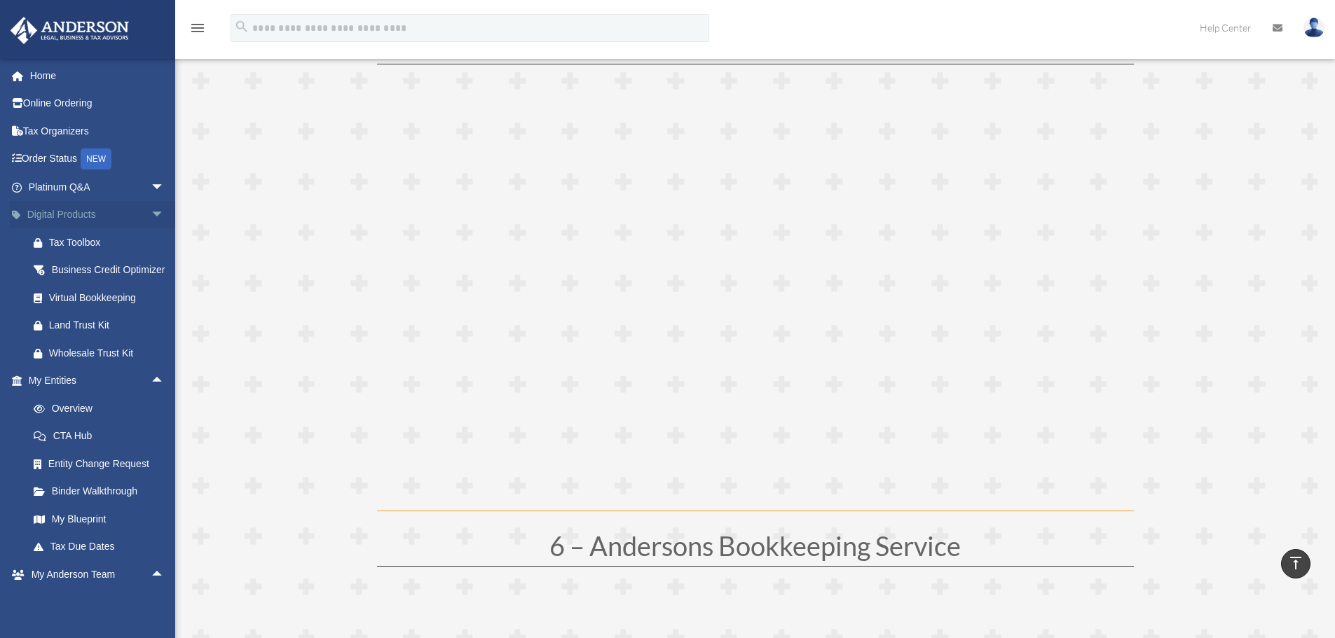
scroll to position [2243, 0]
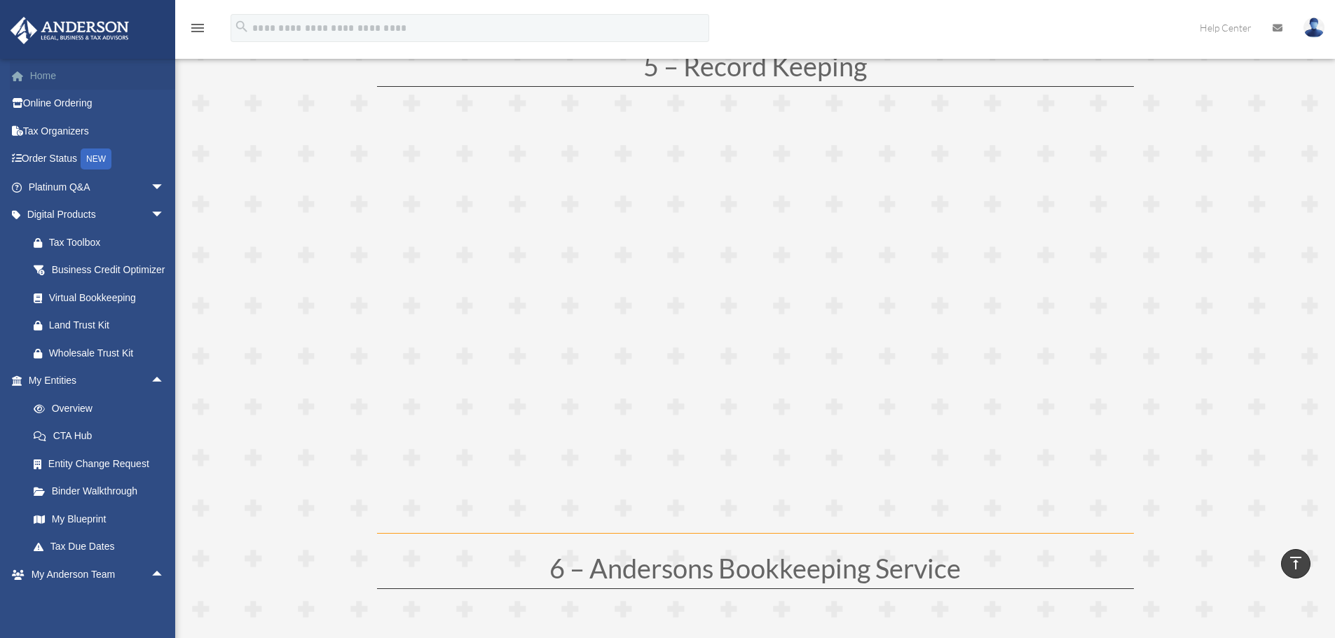
click at [48, 69] on link "Home" at bounding box center [98, 76] width 176 height 28
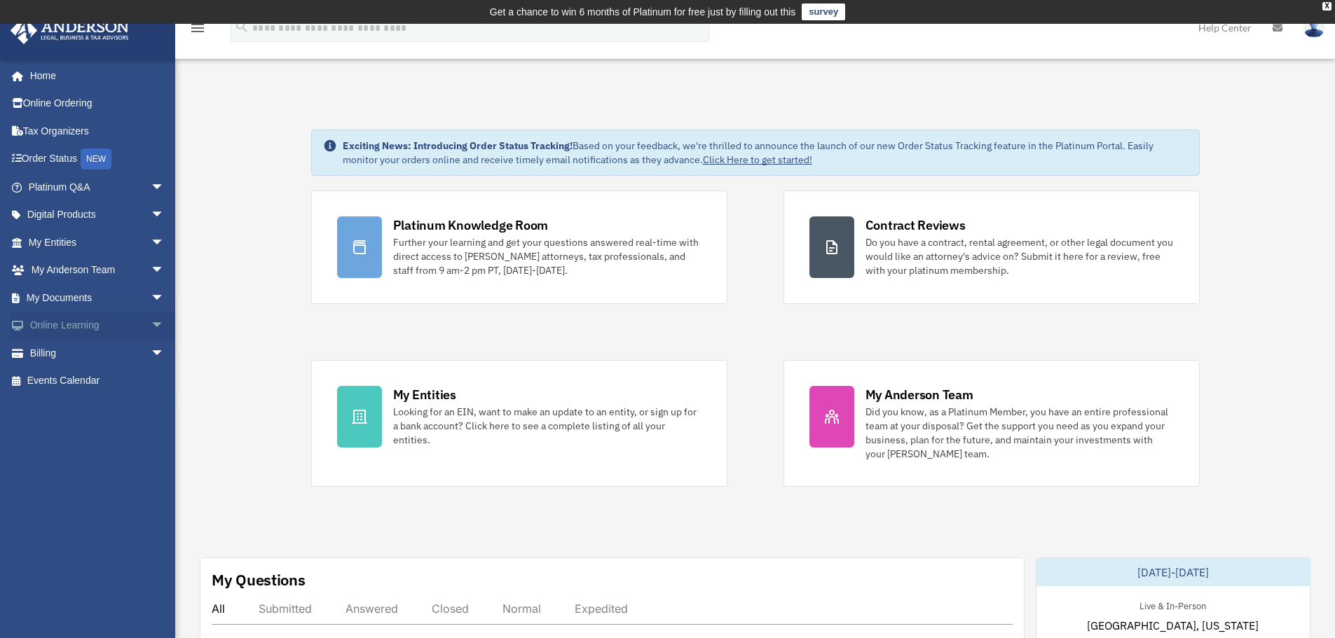
click at [151, 326] on span "arrow_drop_down" at bounding box center [165, 326] width 28 height 29
click at [151, 218] on span "arrow_drop_down" at bounding box center [165, 215] width 28 height 29
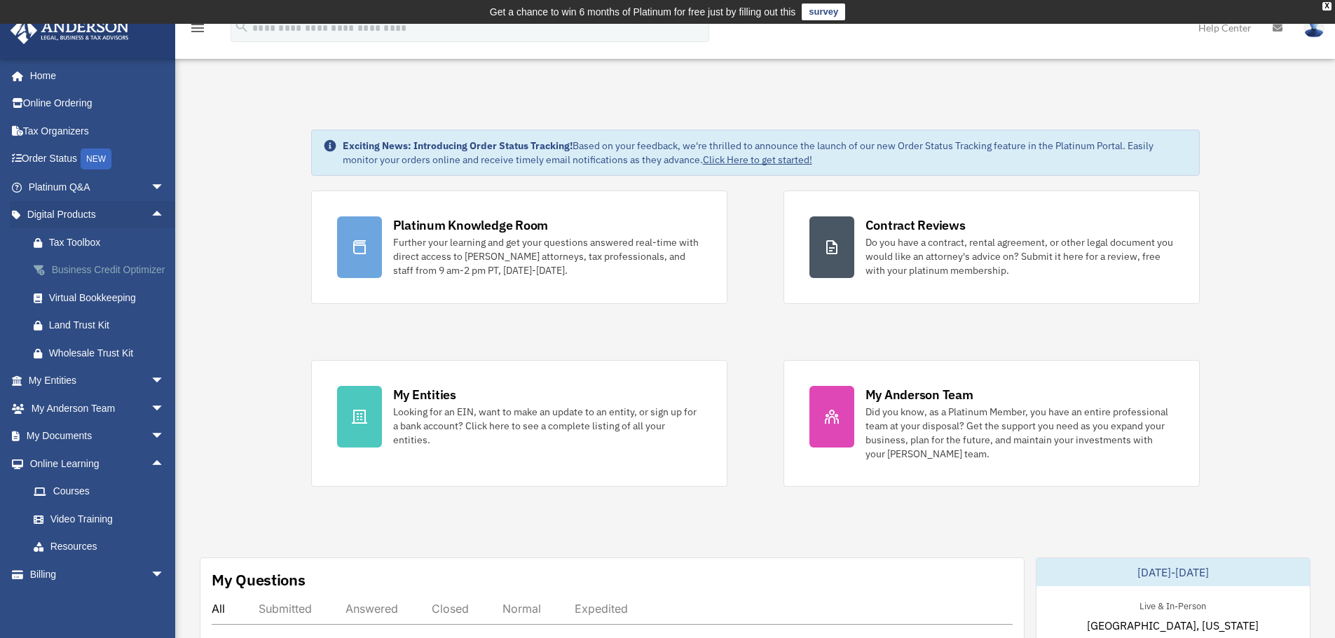
click at [77, 279] on div "Business Credit Optimizer" at bounding box center [108, 270] width 119 height 18
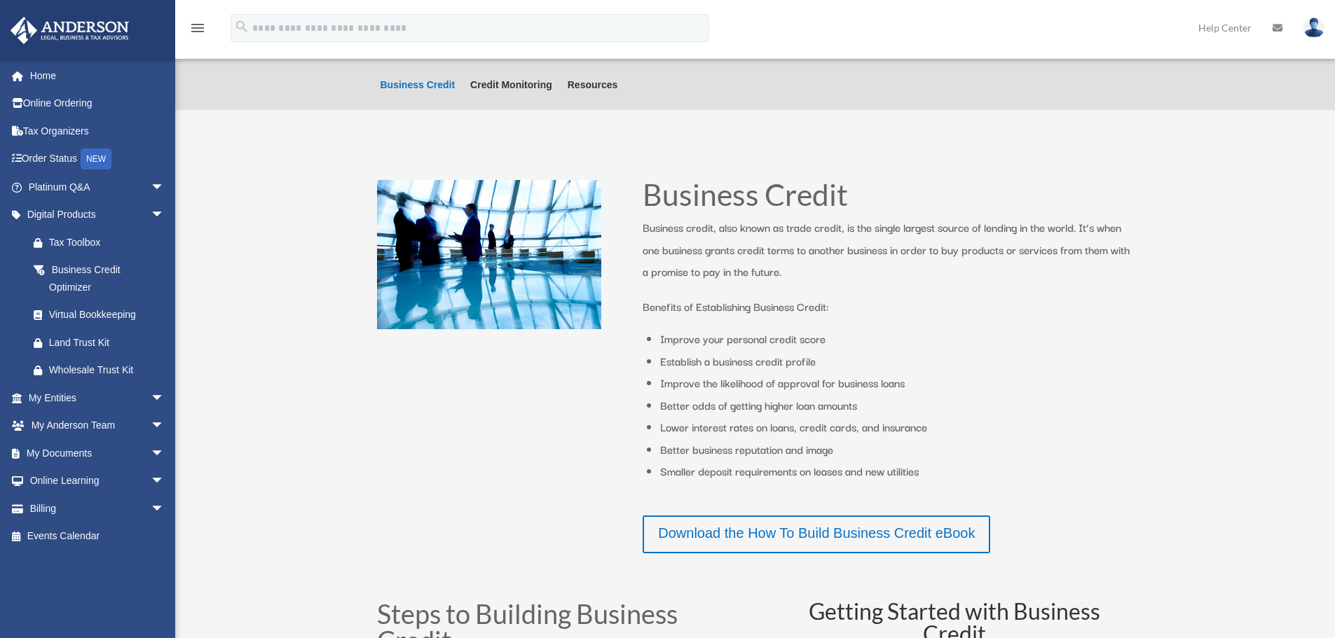
scroll to position [210, 0]
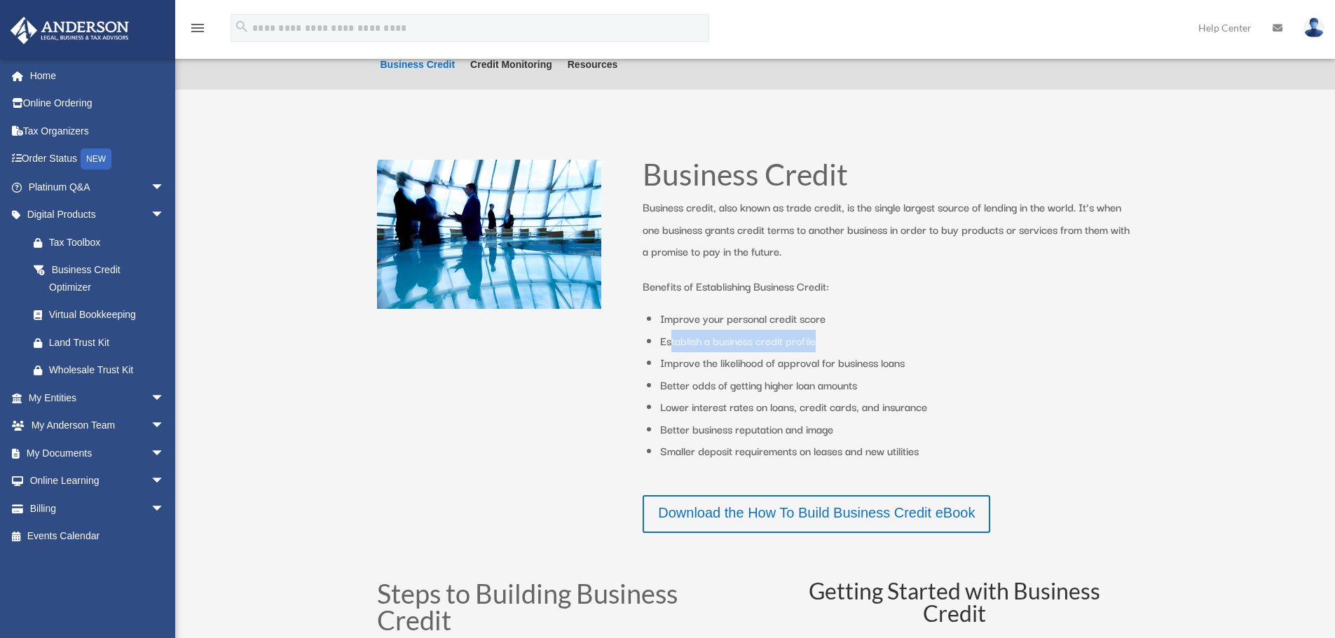
drag, startPoint x: 671, startPoint y: 343, endPoint x: 882, endPoint y: 342, distance: 210.9
click at [882, 342] on li "Establish a business credit profile" at bounding box center [896, 341] width 473 height 22
drag, startPoint x: 677, startPoint y: 365, endPoint x: 950, endPoint y: 362, distance: 272.6
click at [950, 362] on li "Improve the likelihood of approval for business loans" at bounding box center [896, 363] width 473 height 22
drag, startPoint x: 671, startPoint y: 383, endPoint x: 936, endPoint y: 381, distance: 265.6
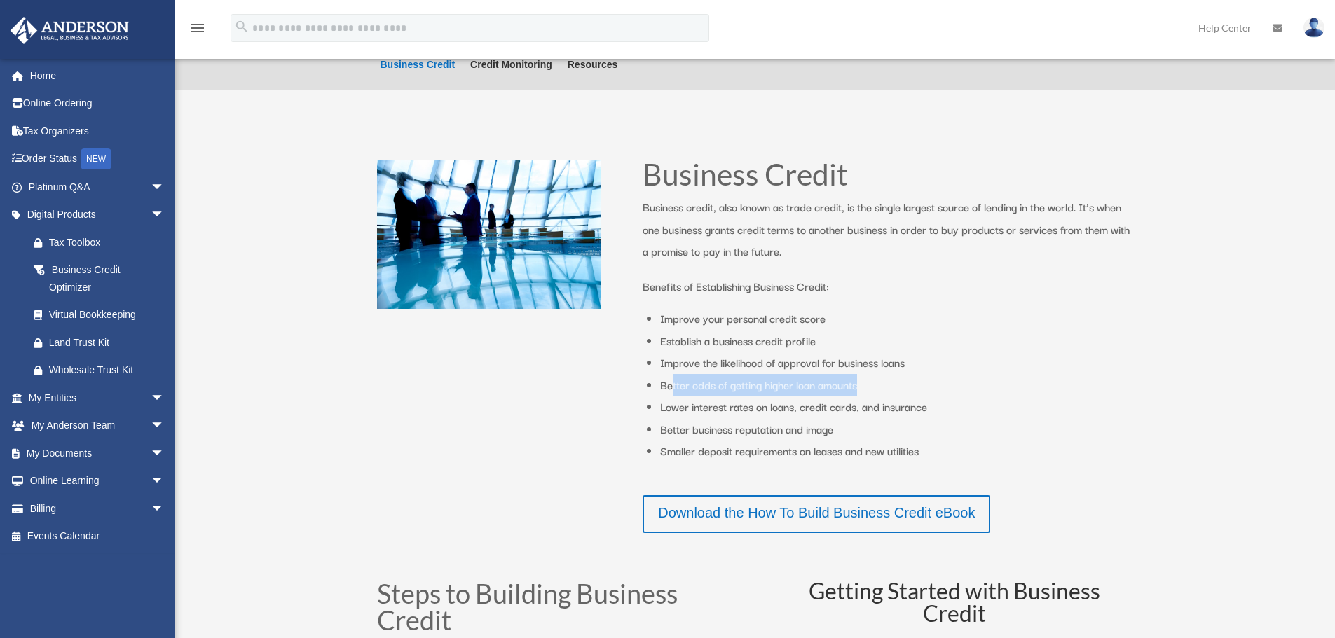
click at [936, 381] on li "Better odds of getting higher loan amounts" at bounding box center [896, 385] width 473 height 22
drag, startPoint x: 676, startPoint y: 406, endPoint x: 937, endPoint y: 411, distance: 260.7
click at [937, 411] on li "Lower interest rates on loans, credit cards, and insurance" at bounding box center [896, 407] width 473 height 22
drag, startPoint x: 671, startPoint y: 432, endPoint x: 876, endPoint y: 428, distance: 204.7
click at [876, 428] on li "Better business reputation and image" at bounding box center [896, 429] width 473 height 22
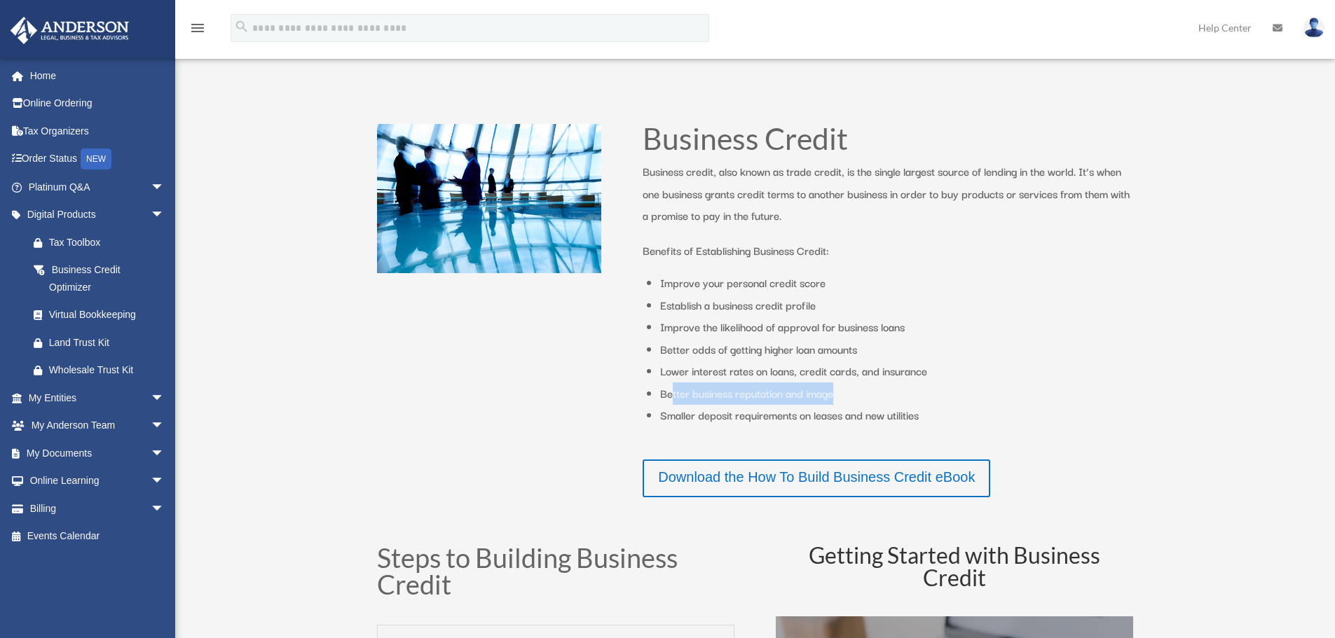
scroll to position [280, 0]
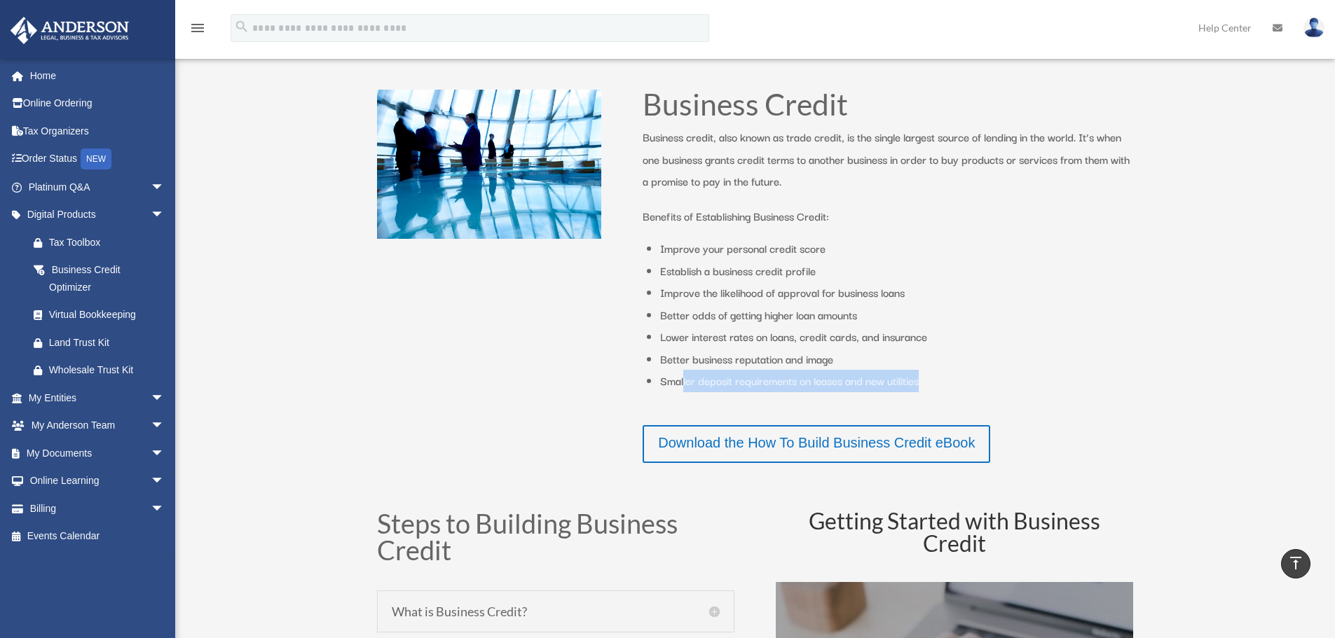
drag, startPoint x: 684, startPoint y: 383, endPoint x: 982, endPoint y: 387, distance: 297.9
click at [982, 387] on li "Smaller deposit requirements on leases and new utilities" at bounding box center [896, 381] width 473 height 22
click at [826, 329] on li "Lower interest rates on loans, credit cards, and insurance" at bounding box center [896, 337] width 473 height 22
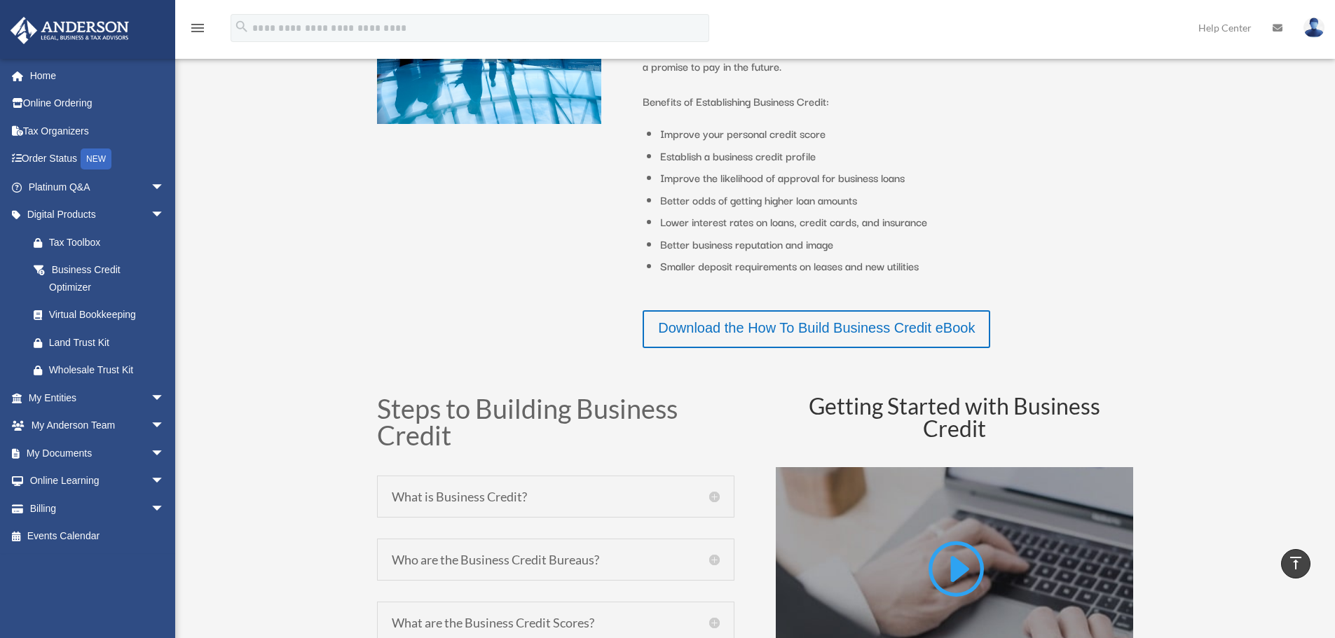
scroll to position [420, 0]
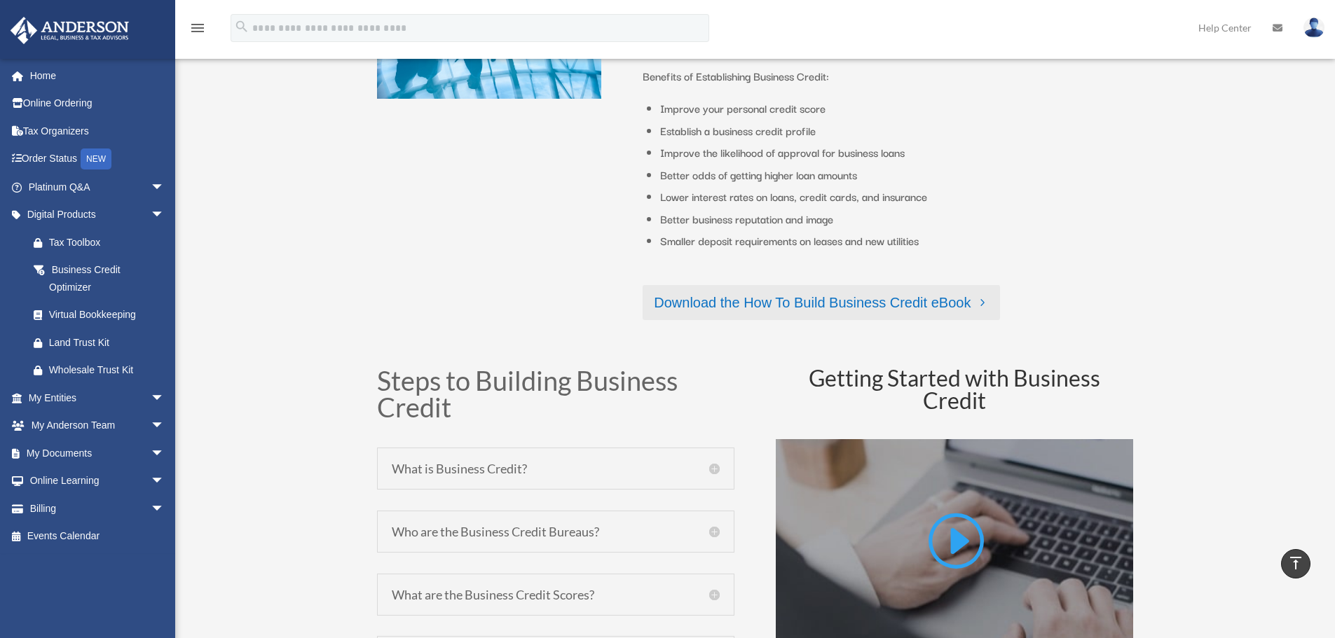
click at [790, 303] on link "Download the How To Build Business Credit eBook" at bounding box center [821, 302] width 357 height 35
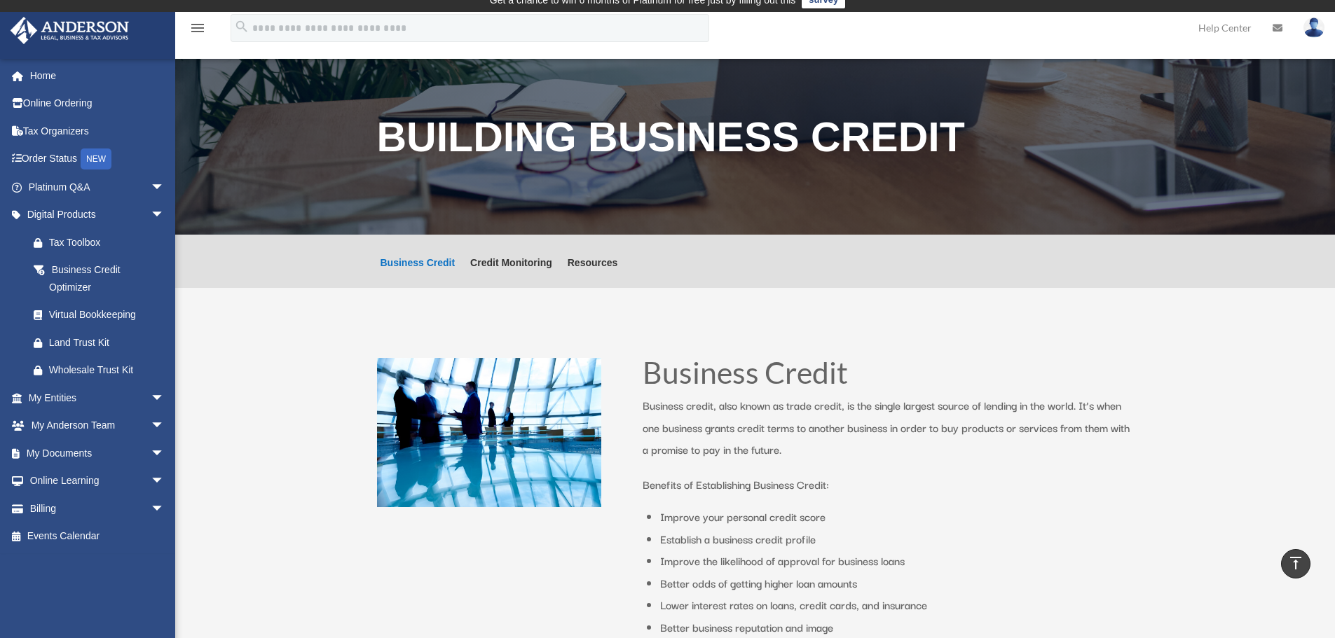
scroll to position [0, 0]
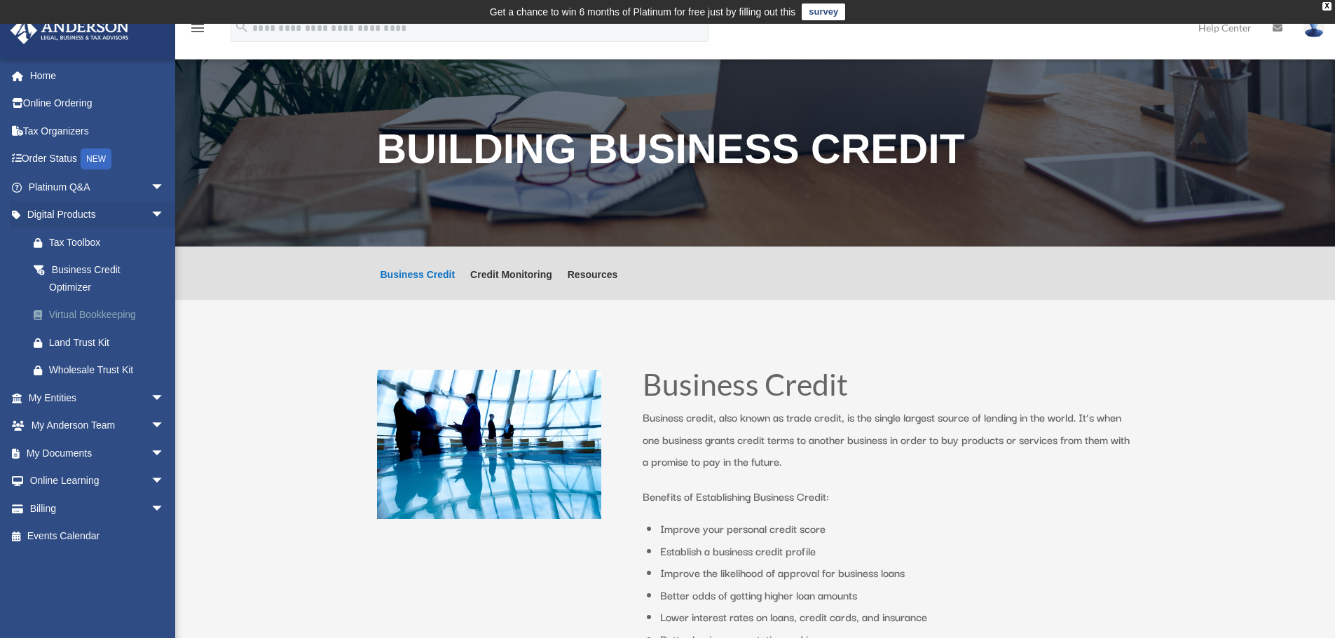
click at [74, 317] on div "Virtual Bookkeeping" at bounding box center [108, 315] width 119 height 18
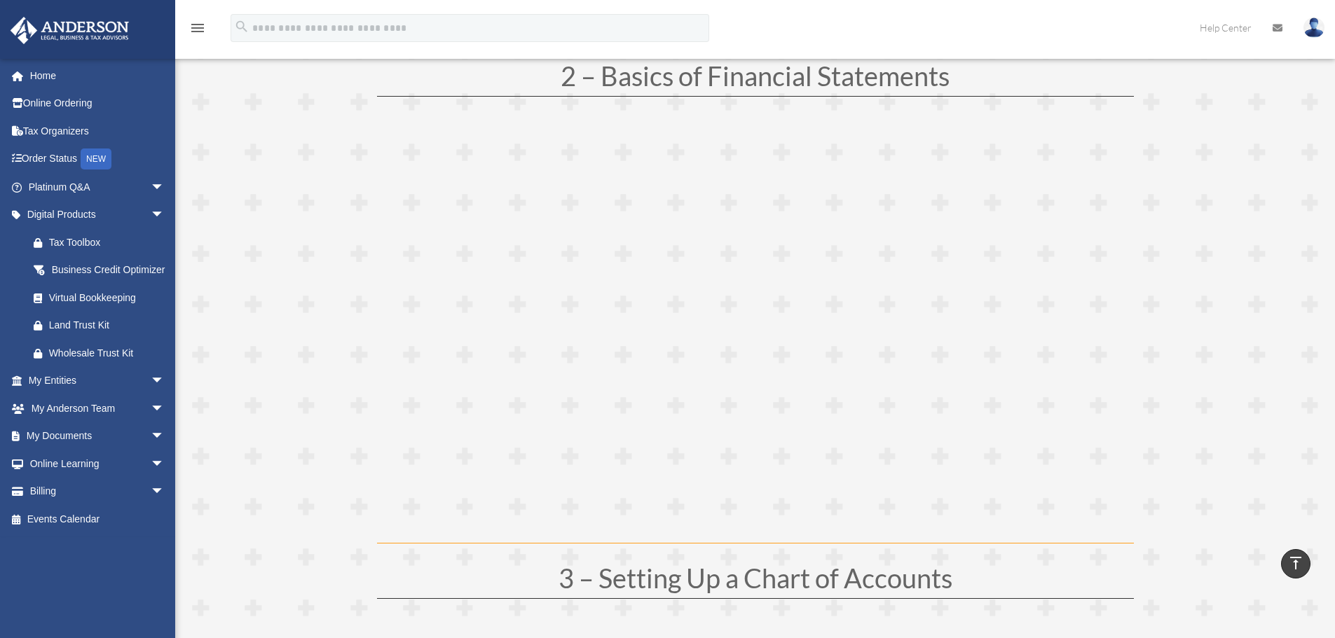
scroll to position [795, 0]
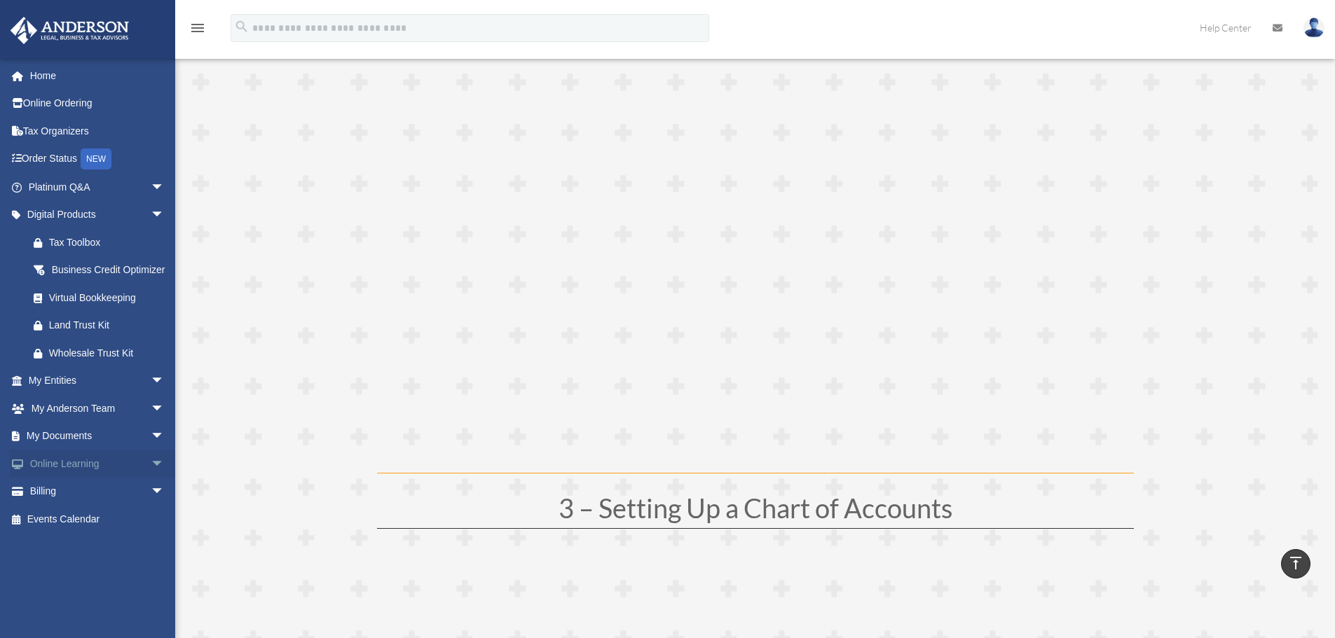
click at [78, 478] on link "Online Learning arrow_drop_down" at bounding box center [98, 464] width 176 height 28
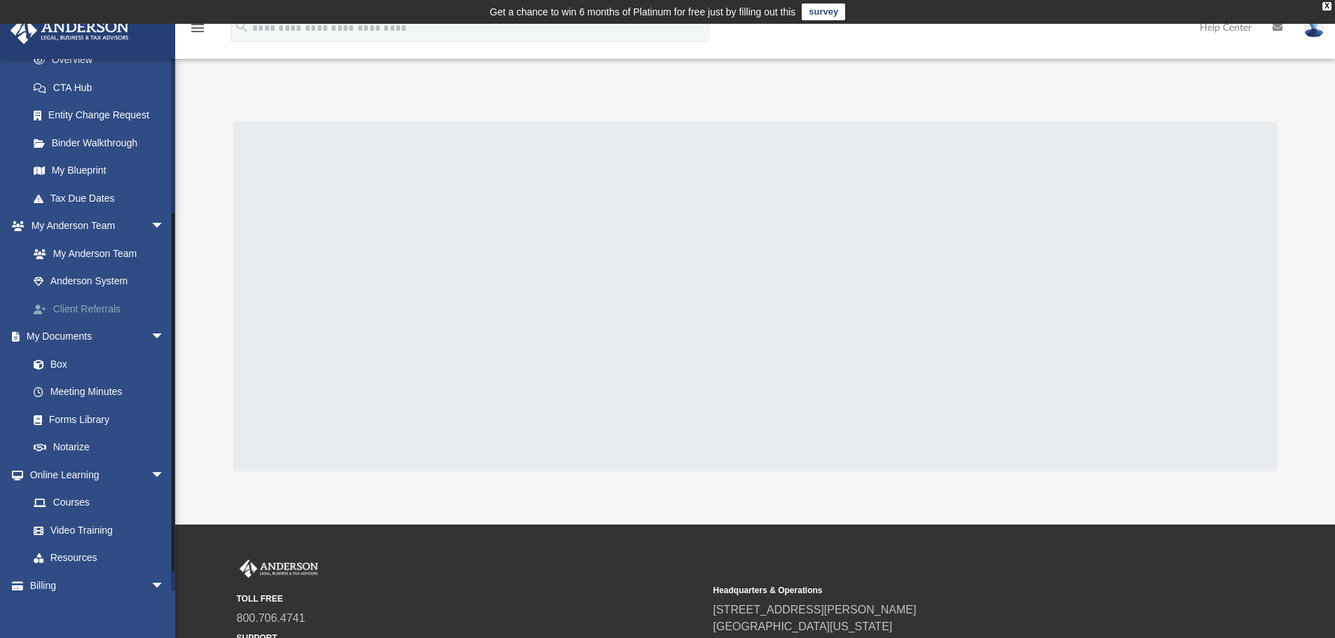
scroll to position [249, 0]
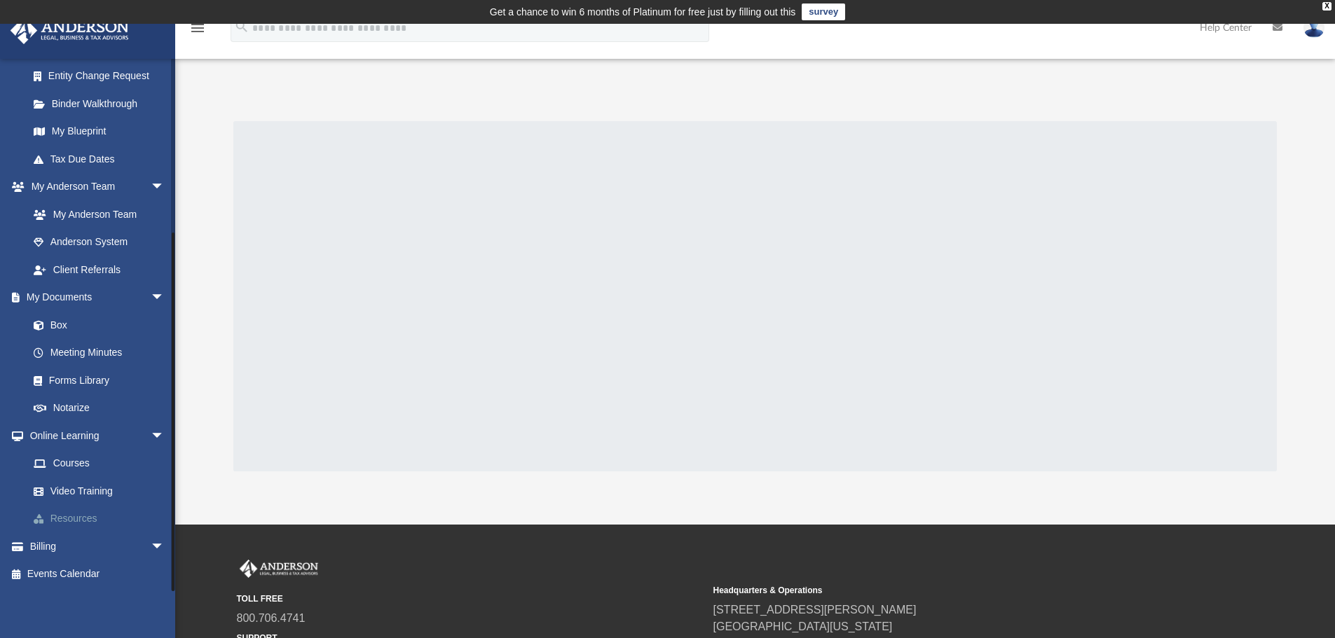
click at [83, 521] on link "Resources" at bounding box center [103, 519] width 166 height 28
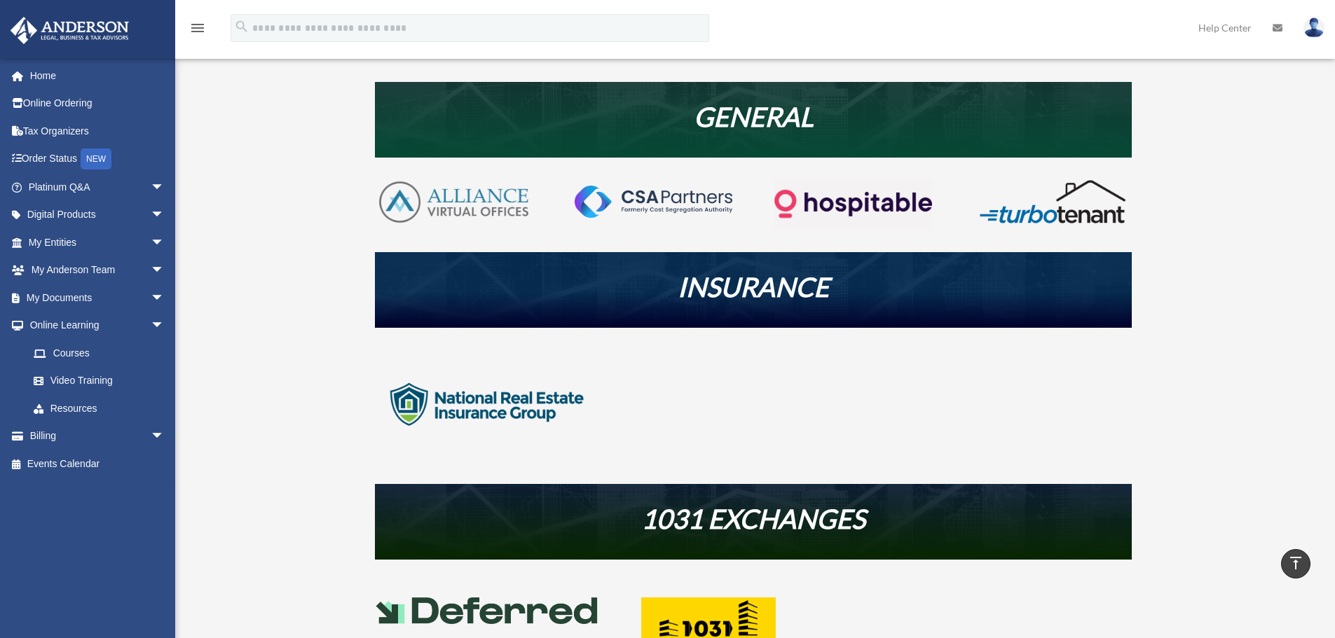
scroll to position [217, 0]
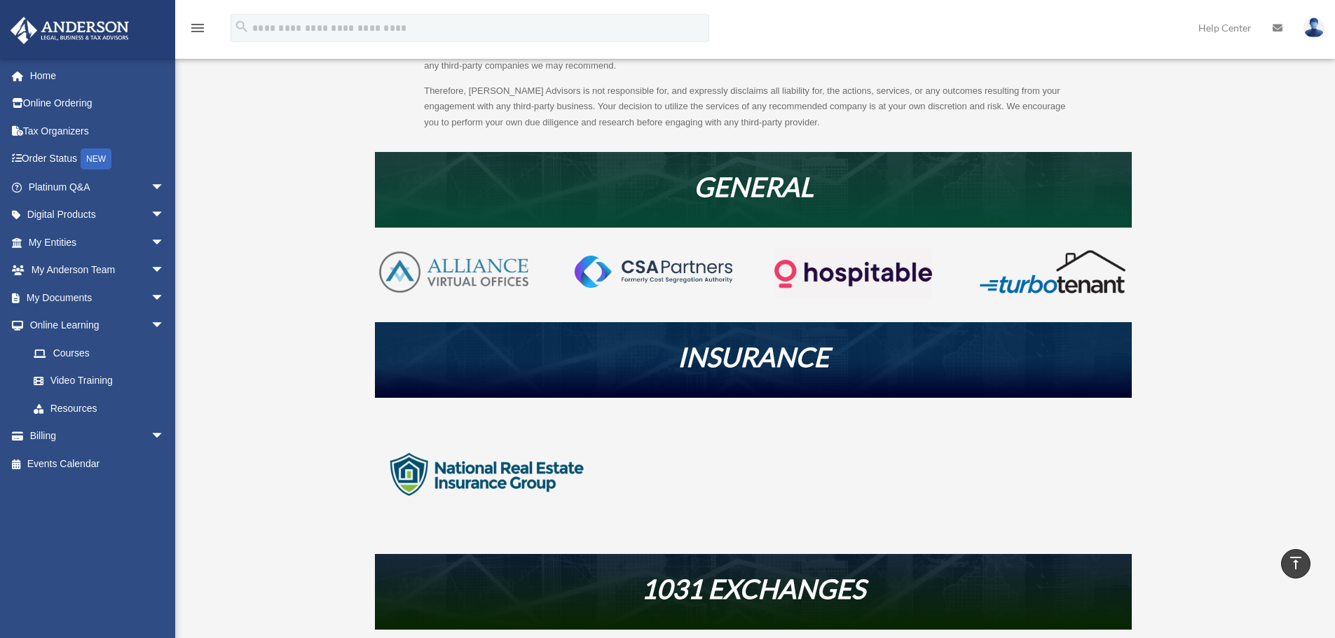
click at [725, 373] on em "INSURANCE" at bounding box center [753, 357] width 151 height 32
click at [753, 364] on em "INSURANCE" at bounding box center [753, 357] width 151 height 32
drag, startPoint x: 804, startPoint y: 362, endPoint x: 591, endPoint y: 442, distance: 228.2
click at [804, 363] on em "INSURANCE" at bounding box center [753, 357] width 151 height 32
click at [505, 471] on img at bounding box center [487, 475] width 224 height 112
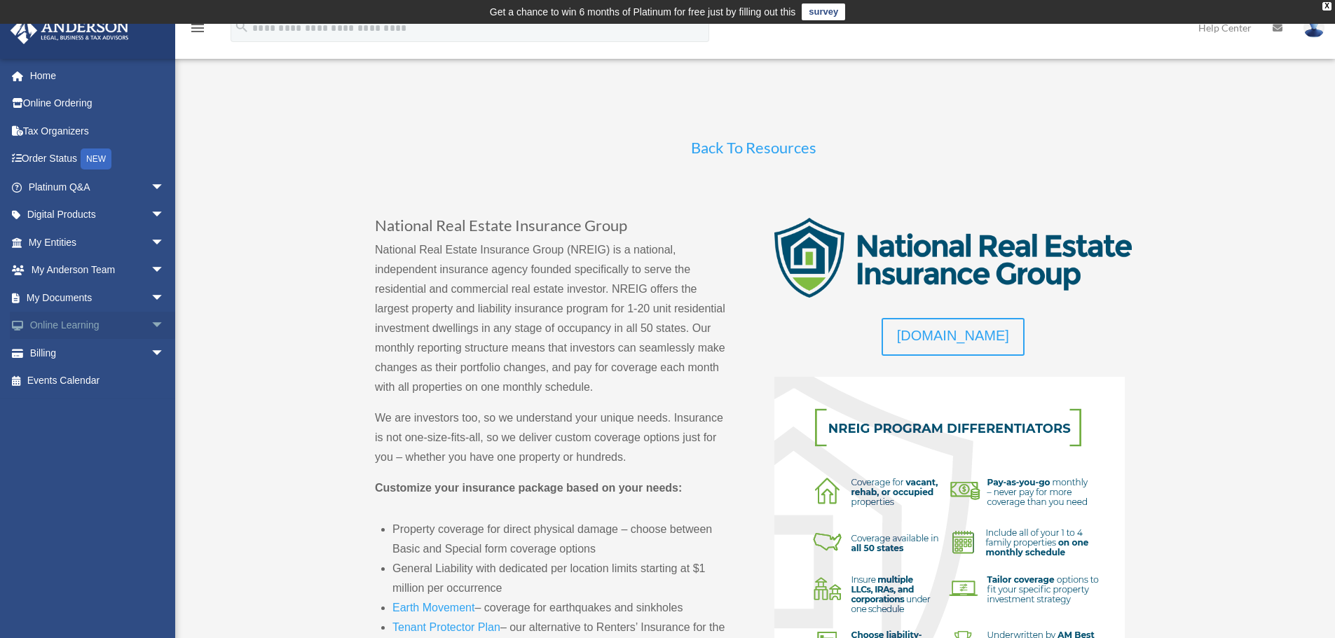
click at [151, 331] on span "arrow_drop_down" at bounding box center [165, 326] width 28 height 29
click at [79, 409] on link "Resources" at bounding box center [103, 409] width 166 height 28
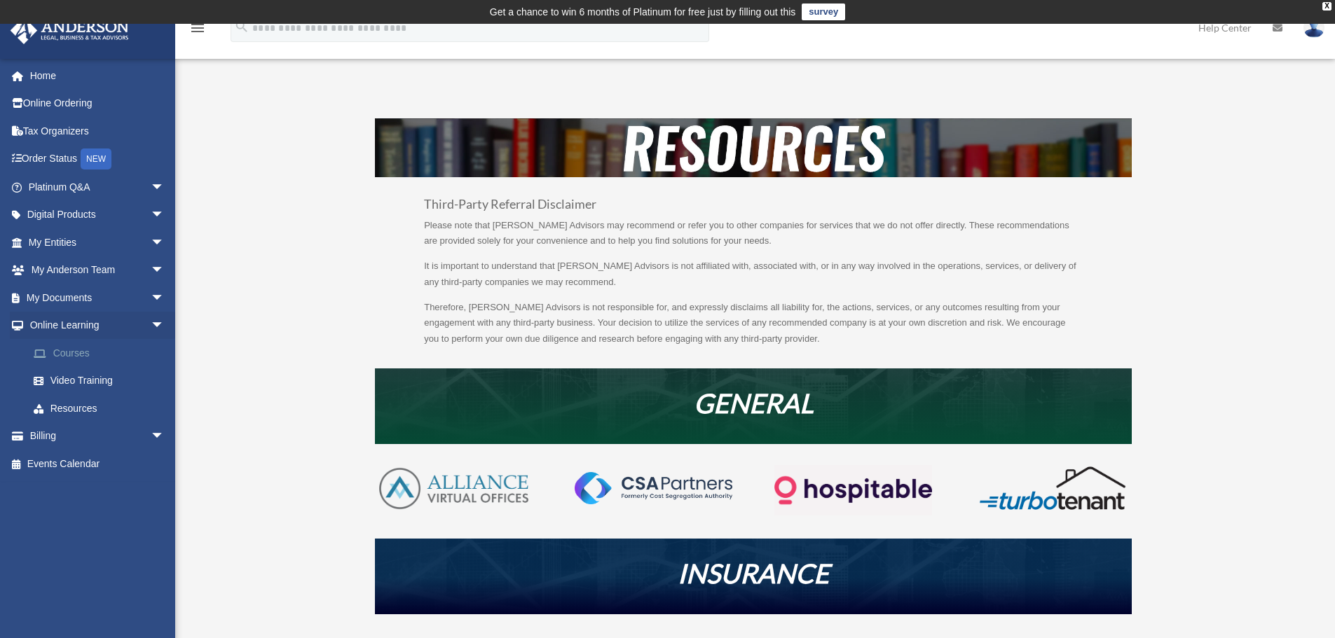
click at [75, 357] on link "Courses" at bounding box center [103, 353] width 166 height 28
